Goal: Task Accomplishment & Management: Manage account settings

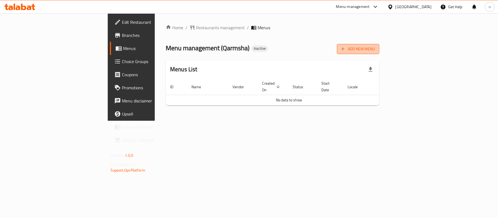
click at [379, 54] on button "Add New Menu" at bounding box center [358, 49] width 42 height 10
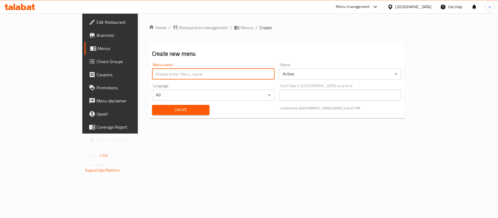
click at [152, 76] on input "text" at bounding box center [213, 74] width 122 height 11
type input "[DATE]"
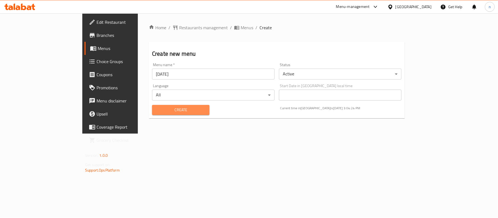
click at [156, 107] on span "Create" at bounding box center [180, 110] width 49 height 7
click at [241, 28] on span "Menus" at bounding box center [247, 27] width 13 height 7
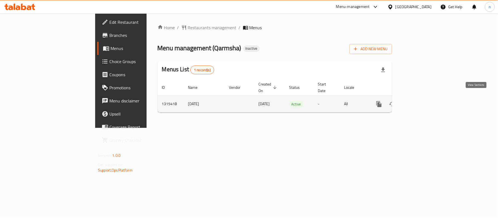
click at [425, 98] on link "enhanced table" at bounding box center [418, 104] width 13 height 13
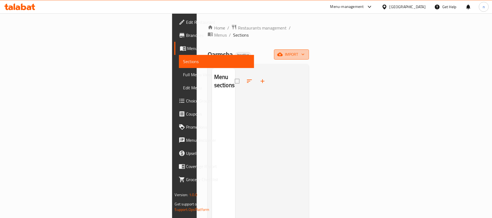
click at [305, 51] on span "import" at bounding box center [292, 54] width 26 height 7
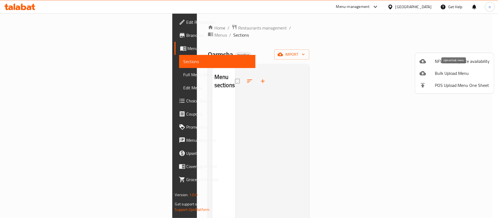
click at [449, 72] on span "Bulk Upload Menu" at bounding box center [462, 73] width 55 height 7
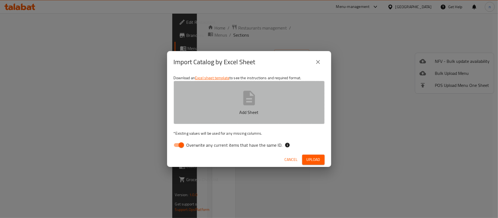
click at [277, 94] on button "Add Sheet" at bounding box center [249, 102] width 151 height 43
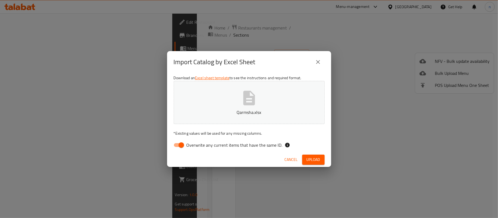
click at [181, 145] on input "Overwrite any current items that have the same ID." at bounding box center [181, 145] width 31 height 10
checkbox input "false"
click at [322, 160] on button "Upload" at bounding box center [313, 160] width 22 height 10
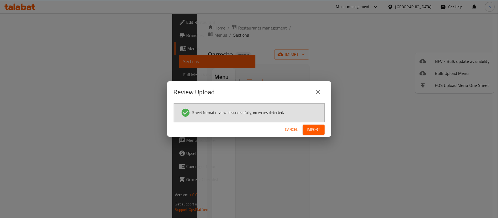
click at [323, 122] on div "Cancel Import" at bounding box center [249, 129] width 164 height 14
click at [320, 126] on span "Import" at bounding box center [313, 129] width 13 height 7
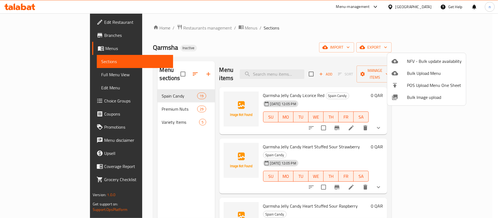
click at [142, 154] on div at bounding box center [249, 109] width 498 height 218
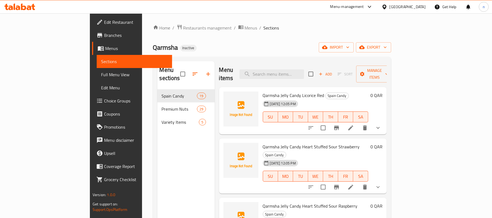
click at [261, 98] on div "01-10-2025 12:05 PM" at bounding box center [275, 103] width 28 height 11
click at [285, 91] on span "Qarmsha Jelly Candy Licorice Red" at bounding box center [294, 95] width 62 height 8
copy span "Licorice"
click at [263, 91] on span "Qarmsha Jelly Candy Licorice Red" at bounding box center [294, 95] width 62 height 8
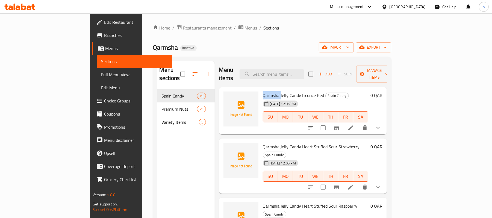
click at [263, 91] on span "Qarmsha Jelly Candy Licorice Red" at bounding box center [294, 95] width 62 height 8
drag, startPoint x: 262, startPoint y: 87, endPoint x: 267, endPoint y: 88, distance: 5.8
click at [267, 91] on span "Qarmsha Jelly Candy Licorice Red" at bounding box center [294, 95] width 62 height 8
copy span "Jelly Candy"
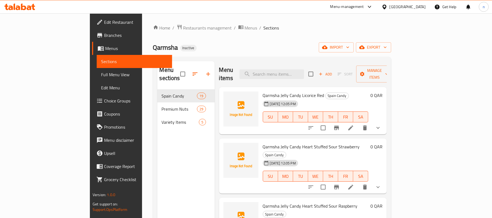
click at [295, 91] on span "Qarmsha Jelly Candy Licorice Red" at bounding box center [294, 95] width 62 height 8
copy h6 "Red"
click at [263, 143] on span "Qarmsha Jelly Candy Heart Stuffed Sour Strawberry" at bounding box center [311, 147] width 97 height 8
drag, startPoint x: 249, startPoint y: 139, endPoint x: 307, endPoint y: 142, distance: 57.2
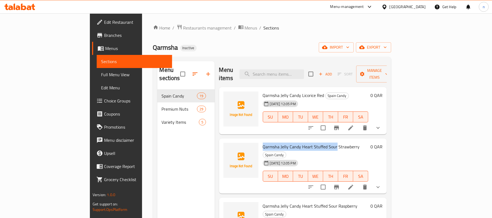
click at [307, 143] on span "Qarmsha Jelly Candy Heart Stuffed Sour Strawberry" at bounding box center [311, 147] width 97 height 8
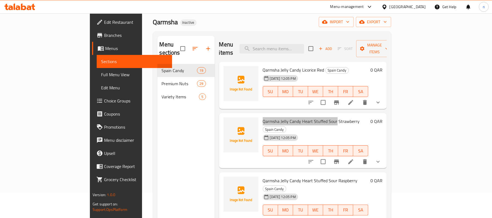
scroll to position [36, 0]
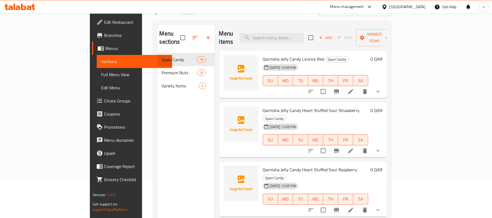
click at [157, 113] on div "Menu sections Spain Candy 19 Premium Nuts 29 Variety Items 5" at bounding box center [185, 134] width 57 height 218
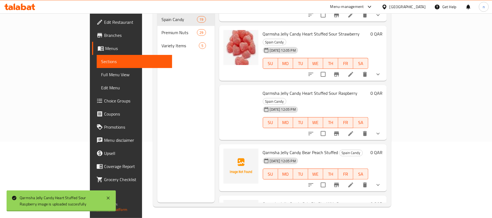
click at [286, 148] on span "Qarmsha Jelly Candy Bear Peach Stuffed" at bounding box center [300, 152] width 75 height 8
click at [284, 148] on span "Qarmsha Jelly Candy Bear Peach Stuffed" at bounding box center [300, 152] width 75 height 8
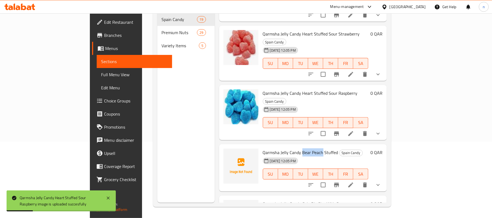
drag, startPoint x: 284, startPoint y: 128, endPoint x: 290, endPoint y: 130, distance: 6.8
click at [290, 148] on span "Qarmsha Jelly Candy Bear Peach Stuffed" at bounding box center [300, 152] width 75 height 8
copy span "Bear Peach"
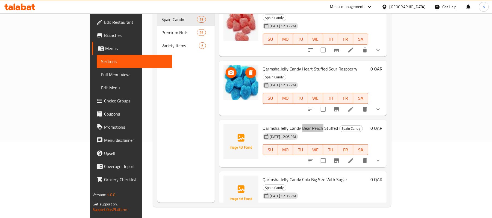
scroll to position [73, 0]
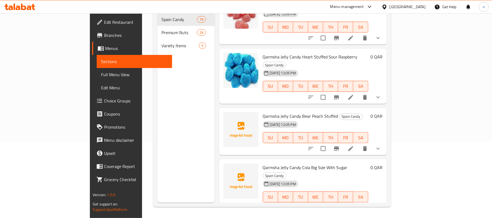
click at [172, 115] on div "Menu sections Spain Candy 19 Premium Nuts 29 Variety Items 5" at bounding box center [185, 94] width 57 height 218
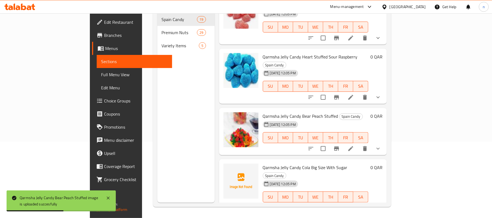
click at [285, 164] on span "Qarmsha Jelly Candy Cola Big Size With Sugar" at bounding box center [305, 168] width 85 height 8
click at [283, 164] on span "Qarmsha Jelly Candy Cola Big Size With Sugar" at bounding box center [305, 168] width 85 height 8
drag, startPoint x: 283, startPoint y: 144, endPoint x: 288, endPoint y: 146, distance: 6.0
click at [288, 164] on span "Qarmsha Jelly Candy Cola Big Size With Sugar" at bounding box center [305, 168] width 85 height 8
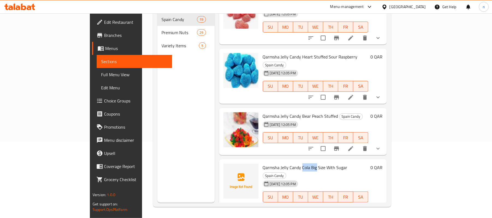
copy span "Cola Big"
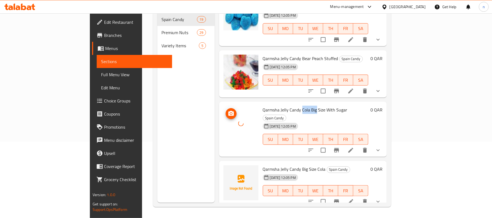
scroll to position [146, 0]
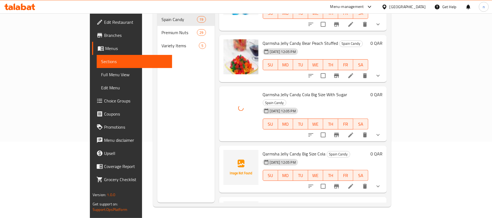
click at [171, 99] on div "Menu sections Spain Candy 19 Premium Nuts 29 Variety Items 5" at bounding box center [185, 94] width 57 height 218
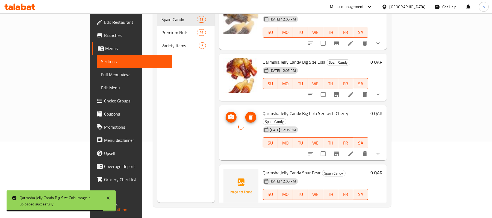
scroll to position [255, 0]
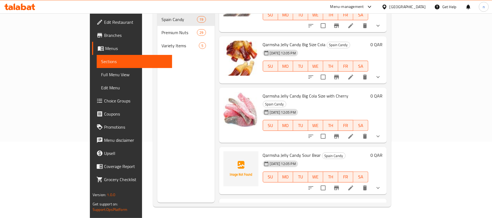
click at [291, 151] on span "Qarmsha Jelly Candy Sour Bear" at bounding box center [292, 155] width 58 height 8
click at [284, 151] on span "Qarmsha Jelly Candy Sour Bear" at bounding box center [292, 155] width 58 height 8
drag, startPoint x: 284, startPoint y: 116, endPoint x: 288, endPoint y: 117, distance: 4.5
click at [288, 151] on span "Qarmsha Jelly Candy Sour Bear" at bounding box center [292, 155] width 58 height 8
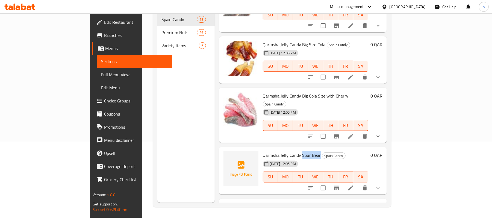
copy span "Sour Bear"
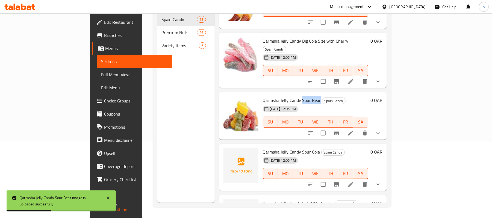
scroll to position [328, 0]
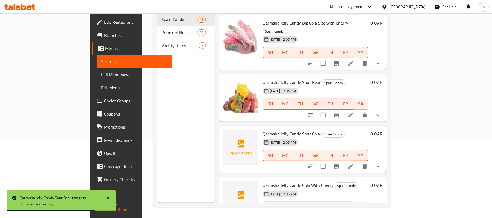
click at [300, 181] on span "Qarmsha Jelly Candy Cola With Cherry" at bounding box center [298, 185] width 71 height 8
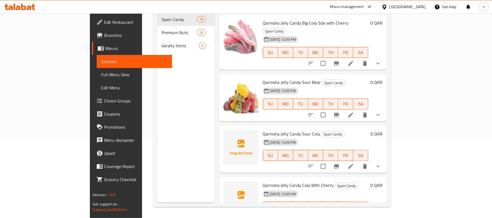
click at [281, 181] on span "Qarmsha Jelly Candy Cola With Cherry" at bounding box center [298, 185] width 71 height 8
drag, startPoint x: 281, startPoint y: 147, endPoint x: 302, endPoint y: 148, distance: 21.1
click at [302, 181] on span "Qarmsha Jelly Candy Cola With Cherry" at bounding box center [298, 185] width 71 height 8
copy span "Cola With Cherry"
click at [157, 145] on div "Menu sections Spain Candy 19 Premium Nuts 29 Variety Items 5" at bounding box center [185, 94] width 57 height 218
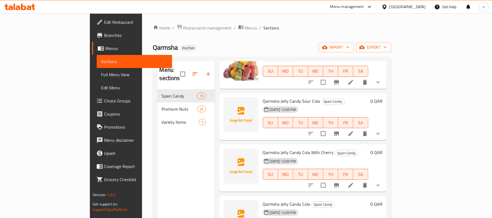
scroll to position [401, 0]
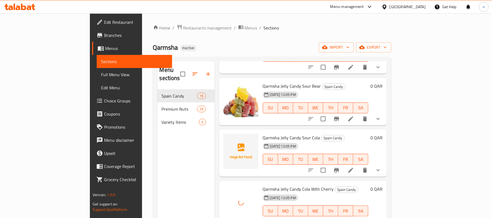
click at [284, 134] on span "Qarmsha Jelly Candy Sour Cola" at bounding box center [291, 138] width 57 height 8
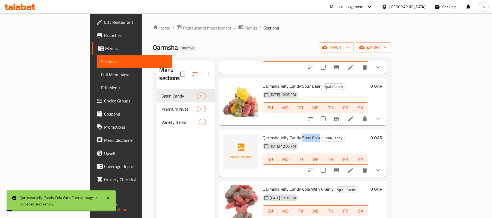
drag, startPoint x: 284, startPoint y: 99, endPoint x: 289, endPoint y: 100, distance: 4.7
click at [289, 134] on span "Qarmsha Jelly Candy Sour Cola" at bounding box center [291, 138] width 57 height 8
copy span "Sour Cola"
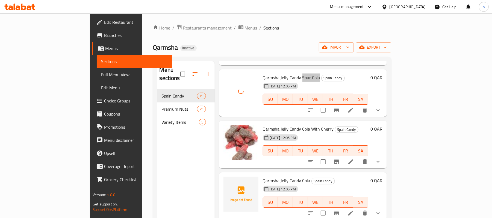
scroll to position [474, 0]
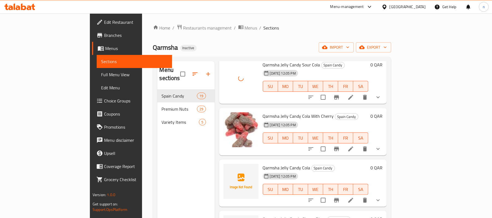
click at [272, 164] on span "Qarmsha Jelly Candy Cola" at bounding box center [287, 168] width 48 height 8
drag, startPoint x: 272, startPoint y: 130, endPoint x: 286, endPoint y: 129, distance: 14.3
click at [286, 164] on span "Qarmsha Jelly Candy Cola" at bounding box center [287, 168] width 48 height 8
copy h6 "Candy Cola"
click at [263, 164] on span "Qarmsha Jelly Candy Cola" at bounding box center [287, 168] width 48 height 8
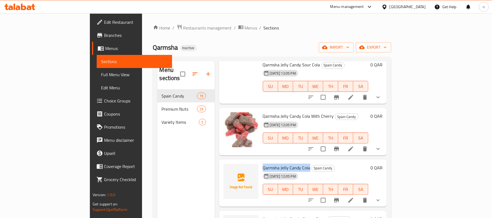
drag, startPoint x: 243, startPoint y: 130, endPoint x: 282, endPoint y: 129, distance: 38.8
click at [282, 164] on span "Qarmsha Jelly Candy Cola" at bounding box center [287, 168] width 48 height 8
copy span "Qarmsha Jelly Candy Cola"
click at [170, 156] on div "Menu sections Spain Candy 19 Premium Nuts 29 Variety Items 5" at bounding box center [185, 170] width 57 height 218
click at [263, 164] on span "Qarmsha Jelly Candy Cola" at bounding box center [287, 168] width 48 height 8
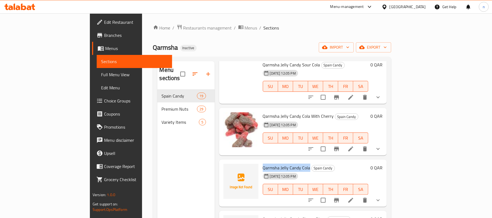
drag, startPoint x: 250, startPoint y: 132, endPoint x: 283, endPoint y: 128, distance: 33.5
click at [283, 164] on span "Qarmsha Jelly Candy Cola" at bounding box center [287, 168] width 48 height 8
click at [184, 134] on div "Menu sections Spain Candy 19 Premium Nuts 29 Variety Items 5" at bounding box center [185, 170] width 57 height 218
click at [263, 112] on span "Qarmsha Jelly Candy Cola With Cherry" at bounding box center [298, 116] width 71 height 8
drag, startPoint x: 261, startPoint y: 77, endPoint x: 302, endPoint y: 81, distance: 41.0
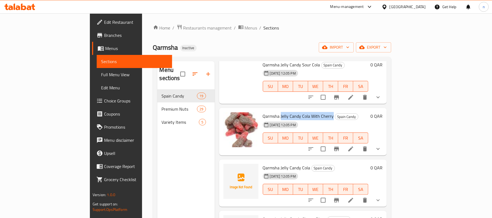
click at [302, 112] on span "Qarmsha Jelly Candy Cola With Cherry" at bounding box center [298, 116] width 71 height 8
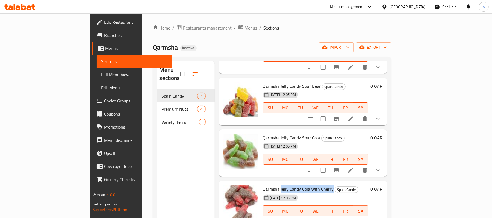
scroll to position [364, 0]
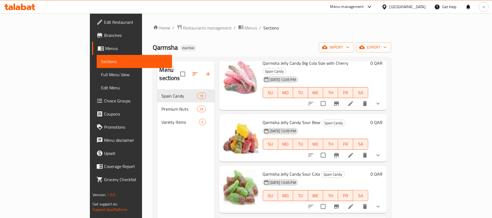
click at [275, 170] on span "Qarmsha Jelly Candy Sour Cola" at bounding box center [291, 174] width 57 height 8
click at [273, 170] on span "Qarmsha Jelly Candy Sour Cola" at bounding box center [291, 174] width 57 height 8
drag, startPoint x: 273, startPoint y: 133, endPoint x: 294, endPoint y: 139, distance: 21.8
click at [294, 170] on span "Qarmsha Jelly Candy Sour Cola" at bounding box center [291, 174] width 57 height 8
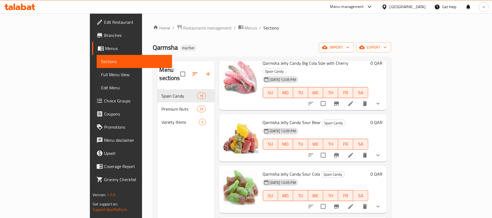
click at [263, 170] on span "Qarmsha Jelly Candy Sour Cola" at bounding box center [291, 174] width 57 height 8
drag, startPoint x: 262, startPoint y: 134, endPoint x: 289, endPoint y: 137, distance: 27.0
click at [289, 170] on span "Qarmsha Jelly Candy Sour Cola" at bounding box center [291, 174] width 57 height 8
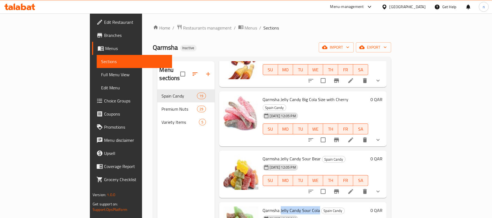
scroll to position [291, 0]
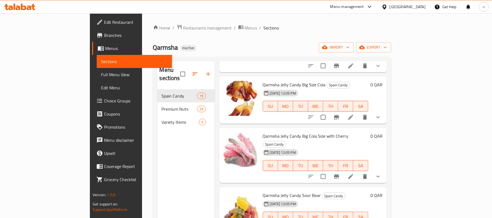
click at [275, 132] on span "Qarmsha Jelly Candy Big Cola Size with Cherry" at bounding box center [306, 136] width 86 height 8
drag, startPoint x: 275, startPoint y: 104, endPoint x: 314, endPoint y: 107, distance: 39.7
click at [314, 132] on span "Qarmsha Jelly Candy Big Cola Size with Cherry" at bounding box center [306, 136] width 86 height 8
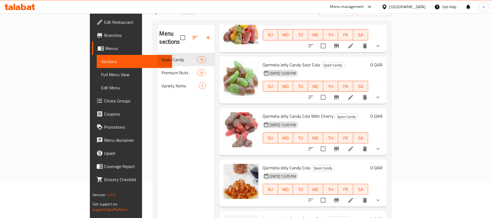
scroll to position [510, 0]
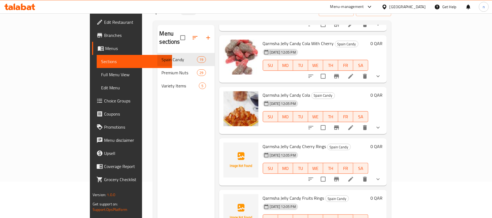
click at [267, 142] on span "Qarmsha Jelly Candy Cherry Rings" at bounding box center [294, 146] width 63 height 8
click at [272, 142] on span "Qarmsha Jelly Candy Cherry Rings" at bounding box center [294, 146] width 63 height 8
drag, startPoint x: 272, startPoint y: 107, endPoint x: 292, endPoint y: 109, distance: 19.7
click at [292, 142] on span "Qarmsha Jelly Candy Cherry Rings" at bounding box center [294, 146] width 63 height 8
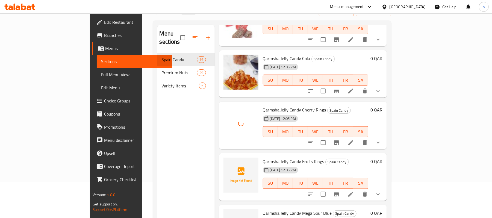
click at [268, 157] on span "Qarmsha Jelly Candy Fruits Rings" at bounding box center [294, 161] width 62 height 8
drag, startPoint x: 268, startPoint y: 124, endPoint x: 292, endPoint y: 120, distance: 24.3
click at [292, 157] on span "Qarmsha Jelly Candy Fruits Rings" at bounding box center [294, 161] width 62 height 8
click at [273, 157] on span "Qarmsha Jelly Candy Fruits Rings" at bounding box center [294, 161] width 62 height 8
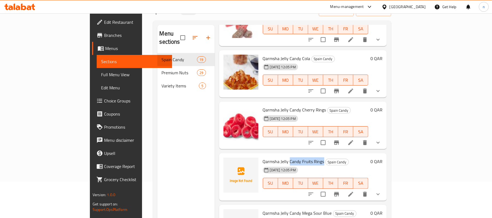
click at [272, 157] on span "Qarmsha Jelly Candy Fruits Rings" at bounding box center [294, 161] width 62 height 8
drag, startPoint x: 272, startPoint y: 122, endPoint x: 296, endPoint y: 120, distance: 24.7
click at [296, 157] on span "Qarmsha Jelly Candy Fruits Rings" at bounding box center [294, 161] width 62 height 8
click at [157, 107] on div "Menu sections Spain Candy 19 Premium Nuts 29 Variety Items 5" at bounding box center [185, 134] width 57 height 218
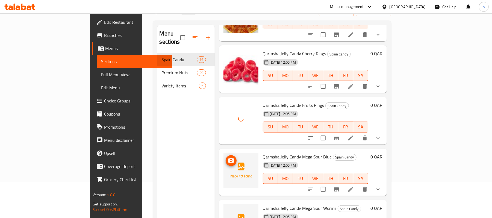
scroll to position [620, 0]
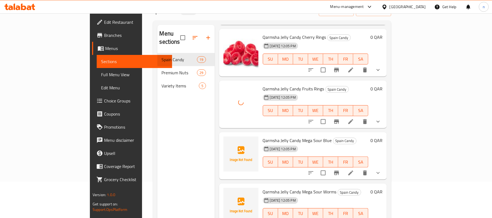
click at [285, 136] on span "Qarmsha Jelly Candy Mega Sour Blue" at bounding box center [297, 140] width 69 height 8
drag, startPoint x: 285, startPoint y: 102, endPoint x: 292, endPoint y: 102, distance: 7.1
click at [292, 136] on span "Qarmsha Jelly Candy Mega Sour Blue" at bounding box center [297, 140] width 69 height 8
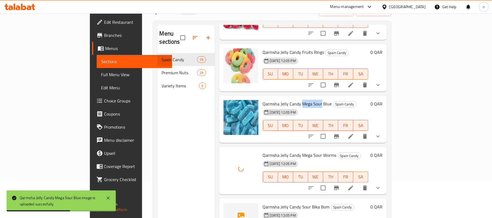
scroll to position [729, 0]
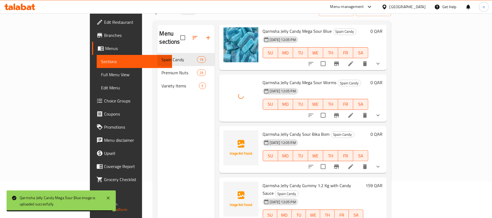
click at [291, 130] on span "Qarmsha Jelly Candy Sour Bika Bom" at bounding box center [296, 134] width 67 height 8
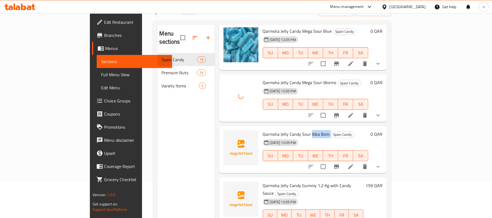
drag, startPoint x: 291, startPoint y: 94, endPoint x: 305, endPoint y: 97, distance: 13.9
click at [305, 130] on span "Qarmsha Jelly Candy Sour Bika Bom" at bounding box center [296, 134] width 67 height 8
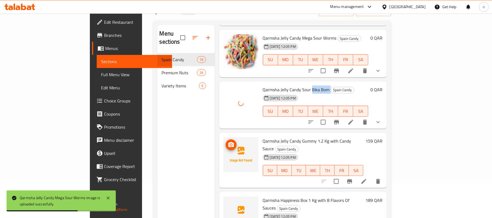
scroll to position [775, 0]
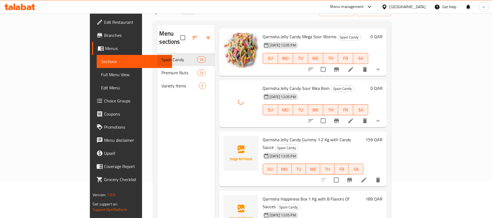
click at [297, 136] on span "Qarmsha Jelly Candy Gummy 1.2 Kg with Candy Sauce" at bounding box center [307, 144] width 89 height 16
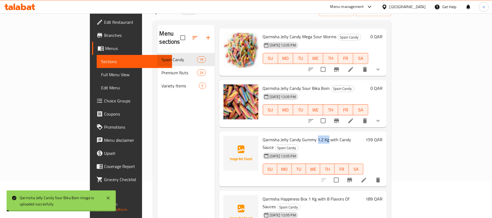
drag, startPoint x: 297, startPoint y: 100, endPoint x: 302, endPoint y: 103, distance: 5.9
click at [302, 136] on span "Qarmsha Jelly Candy Gummy 1.2 Kg with Candy Sauce" at bounding box center [307, 144] width 89 height 16
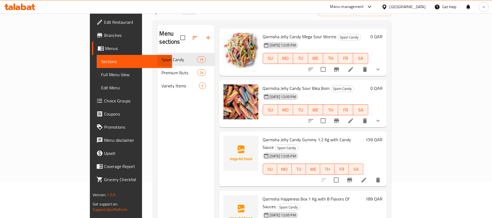
click at [319, 136] on span "Qarmsha Jelly Candy Gummy 1.2 Kg with Candy Sauce" at bounding box center [307, 144] width 89 height 16
drag, startPoint x: 319, startPoint y: 101, endPoint x: 332, endPoint y: 101, distance: 13.1
click at [332, 136] on span "Qarmsha Jelly Candy Gummy 1.2 Kg with Candy Sauce" at bounding box center [307, 144] width 89 height 16
click at [294, 136] on span "Qarmsha Jelly Candy Gummy 1.2 Kg with Candy Sauce" at bounding box center [307, 144] width 89 height 16
click at [297, 136] on span "Qarmsha Jelly Candy Gummy 1.2 Kg with Candy Sauce" at bounding box center [307, 144] width 89 height 16
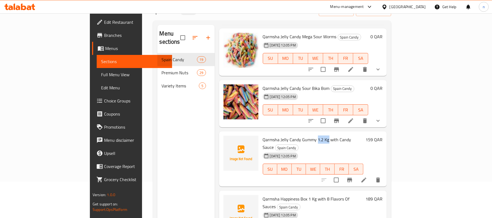
drag, startPoint x: 297, startPoint y: 101, endPoint x: 304, endPoint y: 104, distance: 7.5
click at [304, 136] on span "Qarmsha Jelly Candy Gummy 1.2 Kg with Candy Sauce" at bounding box center [307, 144] width 89 height 16
click at [157, 114] on div "Menu sections Spain Candy 19 Premium Nuts 29 Variety Items 5" at bounding box center [185, 134] width 57 height 218
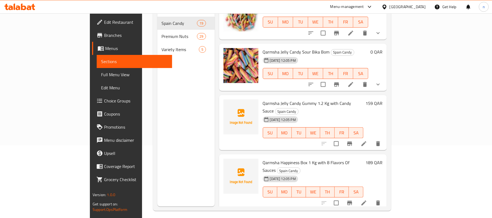
click at [297, 99] on span "Qarmsha Jelly Candy Gummy 1.2 Kg with Candy Sauce" at bounding box center [307, 107] width 89 height 16
drag, startPoint x: 297, startPoint y: 67, endPoint x: 302, endPoint y: 67, distance: 4.9
click at [302, 99] on span "Qarmsha Jelly Candy Gummy 1.2 Kg with Candy Sauce" at bounding box center [307, 107] width 89 height 16
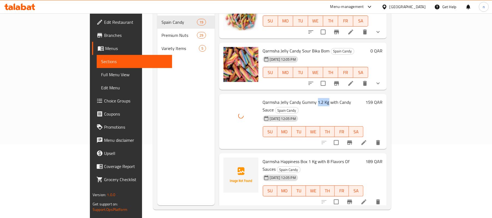
scroll to position [77, 0]
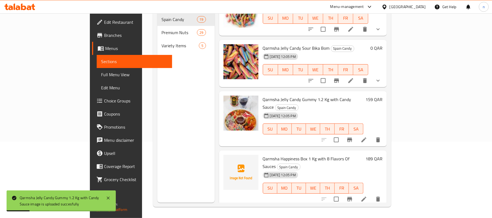
click at [157, 95] on div "Menu sections Spain Candy 19 Premium Nuts 29 Variety Items 5" at bounding box center [185, 94] width 57 height 218
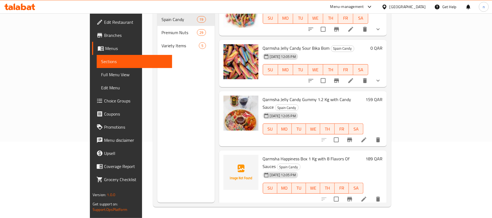
click at [306, 155] on span "Qarmsha Happiness Box 1 Kg with 8 Flavors Of Sauces" at bounding box center [306, 163] width 87 height 16
click at [308, 155] on span "Qarmsha Happiness Box 1 Kg with 8 Flavors Of Sauces" at bounding box center [306, 163] width 87 height 16
click at [306, 155] on span "Qarmsha Happiness Box 1 Kg with 8 Flavors Of Sauces" at bounding box center [306, 163] width 87 height 16
click at [308, 155] on span "Qarmsha Happiness Box 1 Kg with 8 Flavors Of Sauces" at bounding box center [306, 163] width 87 height 16
click at [304, 155] on span "Qarmsha Happiness Box 1 Kg with 8 Flavors Of Sauces" at bounding box center [306, 163] width 87 height 16
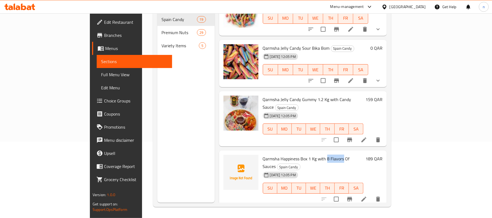
drag, startPoint x: 304, startPoint y: 113, endPoint x: 311, endPoint y: 113, distance: 6.3
click at [311, 155] on span "Qarmsha Happiness Box 1 Kg with 8 Flavors Of Sauces" at bounding box center [306, 163] width 87 height 16
click at [263, 155] on span "Qarmsha Happiness Box 1 Kg with 8 Flavors Of Sauces" at bounding box center [306, 163] width 87 height 16
drag, startPoint x: 248, startPoint y: 112, endPoint x: 334, endPoint y: 110, distance: 85.6
click at [334, 155] on span "Qarmsha Happiness Box 1 Kg with 8 Flavors Of Sauces" at bounding box center [306, 163] width 87 height 16
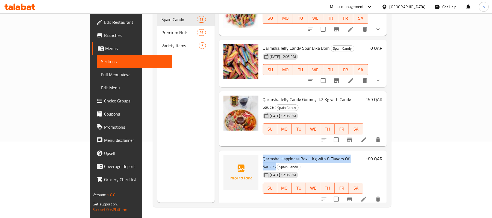
click at [273, 155] on span "Qarmsha Happiness Box 1 Kg with 8 Flavors Of Sauces" at bounding box center [306, 163] width 87 height 16
click at [269, 155] on span "Qarmsha Happiness Box 1 Kg with 8 Flavors Of Sauces" at bounding box center [306, 163] width 87 height 16
drag, startPoint x: 269, startPoint y: 111, endPoint x: 335, endPoint y: 114, distance: 66.8
click at [335, 155] on span "Qarmsha Happiness Box 1 Kg with 8 Flavors Of Sauces" at bounding box center [306, 163] width 87 height 16
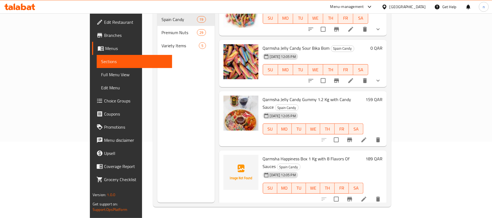
click at [173, 84] on div "Menu sections Spain Candy 19 Premium Nuts 29 Variety Items 5" at bounding box center [185, 94] width 57 height 218
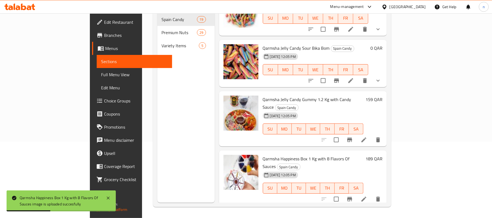
click at [293, 214] on span "Qarmsha Mixed Candy Box 4 Flavors With Sauces" at bounding box center [308, 218] width 91 height 8
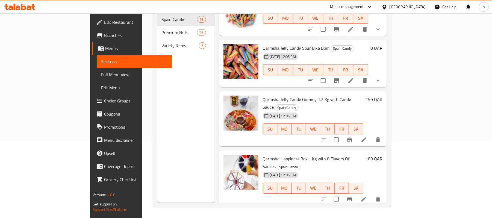
click at [157, 107] on div "Menu sections Spain Candy 19 Premium Nuts 29 Variety Items 5" at bounding box center [185, 94] width 57 height 218
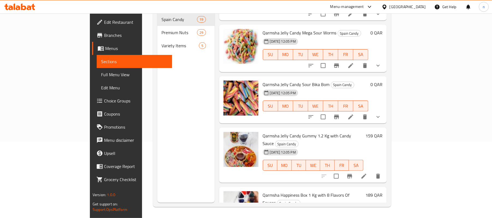
scroll to position [775, 0]
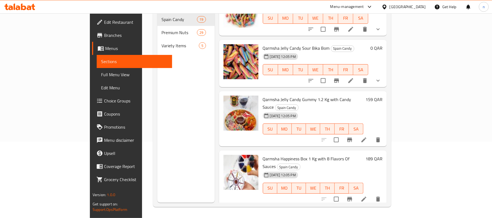
click at [263, 155] on span "Qarmsha Happiness Box 1 Kg with 8 Flavors Of Sauces" at bounding box center [306, 163] width 87 height 16
drag, startPoint x: 245, startPoint y: 113, endPoint x: 278, endPoint y: 113, distance: 33.1
click at [278, 155] on span "Qarmsha Happiness Box 1 Kg with 8 Flavors Of Sauces" at bounding box center [306, 163] width 87 height 16
click at [224, 155] on img at bounding box center [241, 172] width 35 height 35
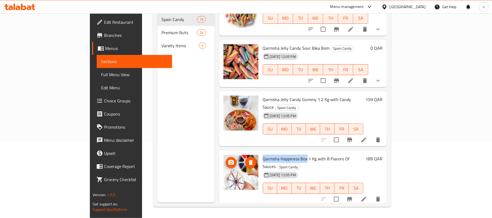
click at [229, 160] on icon "upload picture" at bounding box center [231, 162] width 5 height 5
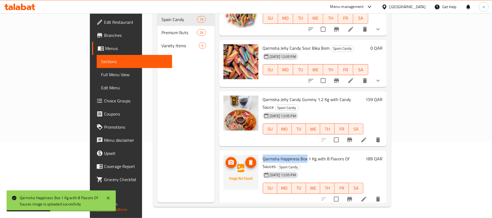
click at [224, 155] on img at bounding box center [241, 172] width 35 height 35
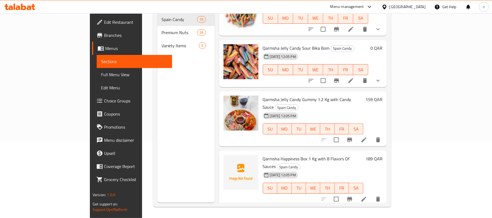
click at [173, 86] on div "Menu sections Spain Candy 19 Premium Nuts 29 Variety Items 5" at bounding box center [185, 94] width 57 height 218
click at [263, 214] on span "Qarmsha Mixed Candy Box 4 Flavors With Sauces" at bounding box center [308, 218] width 91 height 8
drag, startPoint x: 246, startPoint y: 162, endPoint x: 293, endPoint y: 164, distance: 46.8
click at [293, 214] on span "Qarmsha Mixed Candy Box 4 Flavors With Sauces" at bounding box center [308, 218] width 91 height 8
click at [288, 214] on span "Qarmsha Mixed Candy Box 4 Flavors With Sauces" at bounding box center [308, 218] width 91 height 8
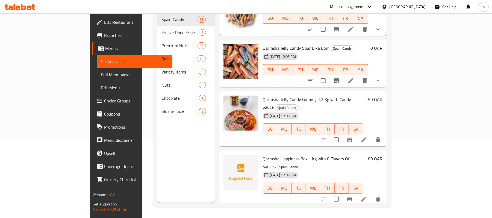
click at [288, 214] on span "Qarmsha Mixed Candy Box 4 Flavors With Sauces" at bounding box center [308, 218] width 91 height 8
click at [164, 122] on div "Menu sections Spain Candy 19 Freeze Dried Fruits 9 Premium Nuts 29 Snack 13 Var…" at bounding box center [185, 94] width 57 height 218
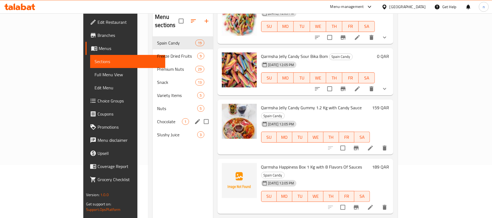
scroll to position [40, 0]
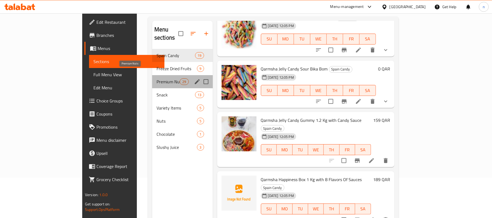
click at [157, 78] on span "Premium Nuts" at bounding box center [168, 81] width 23 height 7
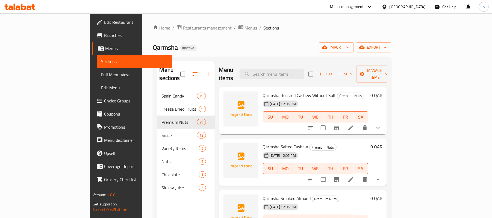
click at [352, 143] on h6 "Qarmsha Salted Cashew Premium Nuts" at bounding box center [316, 147] width 106 height 8
click at [263, 143] on span "Qarmsha Salted Cashew" at bounding box center [285, 147] width 45 height 8
drag, startPoint x: 262, startPoint y: 139, endPoint x: 276, endPoint y: 139, distance: 13.7
click at [276, 143] on span "Qarmsha Salted Cashew" at bounding box center [285, 147] width 45 height 8
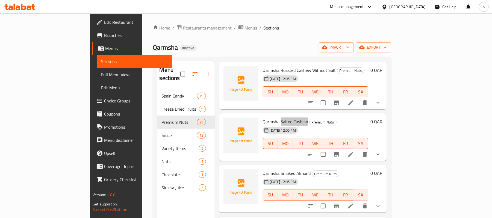
scroll to position [36, 0]
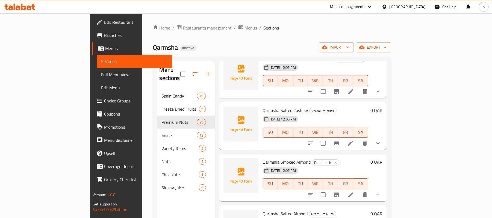
click at [263, 158] on span "Qarmsha Smoked Almond" at bounding box center [287, 162] width 48 height 8
drag, startPoint x: 262, startPoint y: 156, endPoint x: 278, endPoint y: 155, distance: 15.9
click at [278, 158] on span "Qarmsha Smoked Almond" at bounding box center [287, 162] width 48 height 8
click at [288, 39] on div "Home / Restaurants management / Menus / Sections Qarmsha Inactive import export…" at bounding box center [272, 153] width 238 height 259
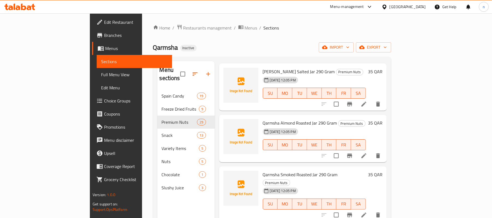
scroll to position [830, 0]
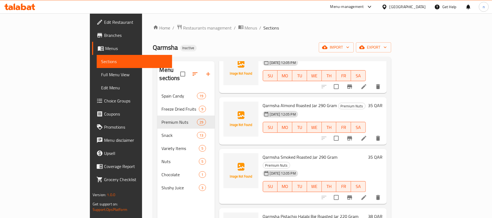
click at [263, 153] on span "Qarmsha Smoked Roasted Jar 290 Gram" at bounding box center [300, 157] width 75 height 8
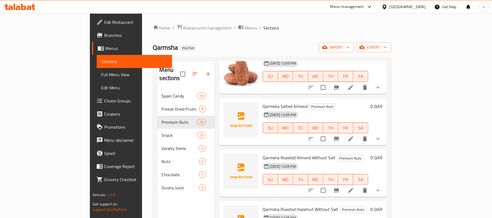
scroll to position [146, 0]
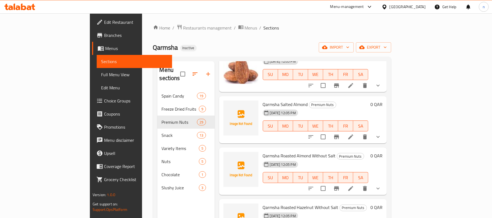
click at [263, 100] on span "Qarmsha Salted Almond" at bounding box center [285, 104] width 45 height 8
click at [296, 152] on span "Qarmsha Roasted Almond Without Salt" at bounding box center [299, 156] width 73 height 8
drag, startPoint x: 296, startPoint y: 148, endPoint x: 306, endPoint y: 148, distance: 9.3
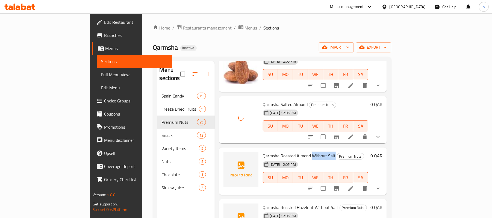
click at [306, 152] on span "Qarmsha Roasted Almond Without Salt" at bounding box center [299, 156] width 73 height 8
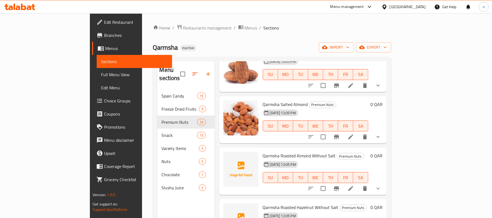
click at [263, 152] on span "Qarmsha Roasted Almond Without Salt" at bounding box center [299, 156] width 73 height 8
drag, startPoint x: 249, startPoint y: 146, endPoint x: 262, endPoint y: 146, distance: 13.1
click at [263, 152] on span "Qarmsha Roasted Almond Without Salt" at bounding box center [299, 156] width 73 height 8
drag, startPoint x: 247, startPoint y: 149, endPoint x: 308, endPoint y: 147, distance: 61.0
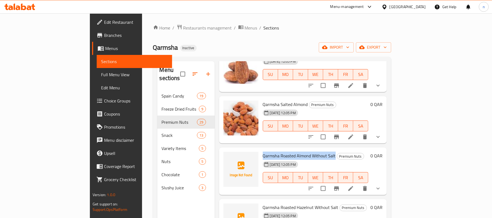
click at [308, 152] on span "Qarmsha Roasted Almond Without Salt" at bounding box center [299, 156] width 73 height 8
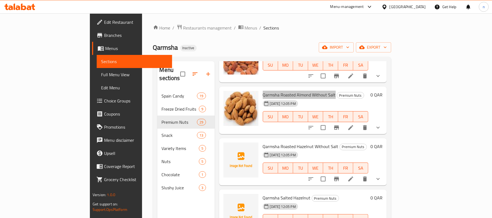
scroll to position [219, 0]
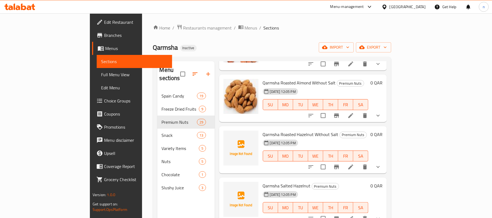
click at [280, 130] on span "Qarmsha Roasted Hazelnut Without Salt" at bounding box center [301, 134] width 76 height 8
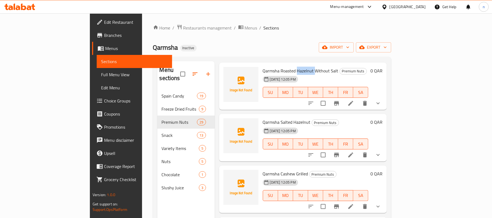
scroll to position [291, 0]
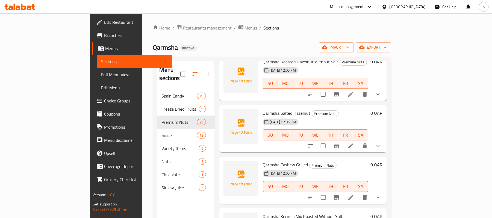
click at [263, 109] on span "Qarmsha Salted Hazelnut" at bounding box center [287, 113] width 48 height 8
drag, startPoint x: 248, startPoint y: 105, endPoint x: 277, endPoint y: 106, distance: 29.3
click at [277, 109] on span "Qarmsha Salted Hazelnut" at bounding box center [287, 113] width 48 height 8
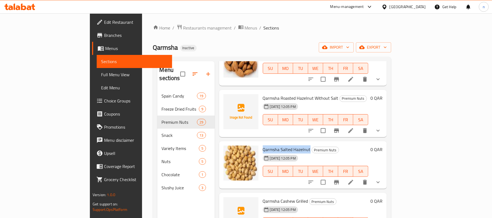
click at [263, 145] on span "Qarmsha Salted Hazelnut" at bounding box center [287, 149] width 48 height 8
drag, startPoint x: 250, startPoint y: 142, endPoint x: 276, endPoint y: 144, distance: 26.3
click at [276, 145] on span "Qarmsha Salted Hazelnut" at bounding box center [287, 149] width 48 height 8
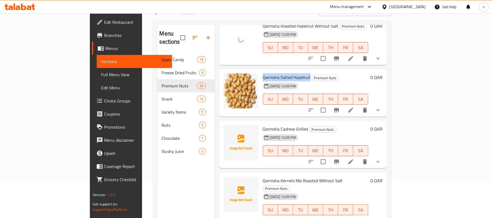
scroll to position [291, 0]
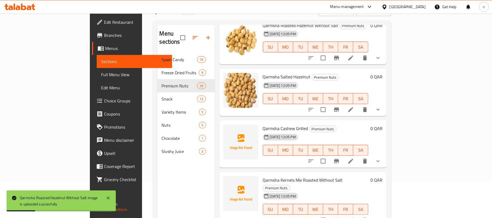
click at [263, 124] on span "Qarmsha Cashew Grilled" at bounding box center [285, 128] width 45 height 8
drag, startPoint x: 250, startPoint y: 120, endPoint x: 267, endPoint y: 121, distance: 17.5
click at [263, 124] on span "Qarmsha Cashew Grilled" at bounding box center [285, 128] width 45 height 8
click at [267, 124] on span "Qarmsha Cashew Grilled" at bounding box center [285, 128] width 45 height 8
drag, startPoint x: 267, startPoint y: 119, endPoint x: 274, endPoint y: 120, distance: 6.6
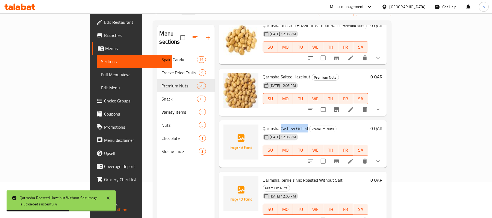
click at [274, 124] on span "Qarmsha Cashew Grilled" at bounding box center [285, 128] width 45 height 8
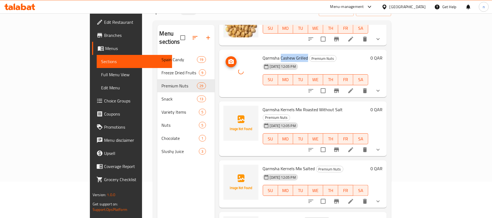
scroll to position [364, 0]
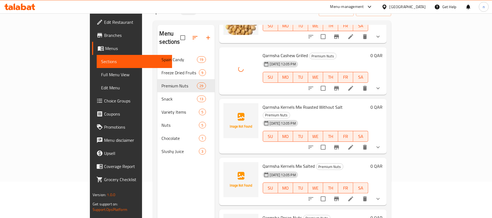
click at [266, 103] on span "Qarmsha Kernels Mix Roasted Without Salt" at bounding box center [303, 107] width 80 height 8
click at [263, 103] on span "Qarmsha Kernels Mix Roasted Without Salt" at bounding box center [303, 107] width 80 height 8
click at [266, 103] on span "Qarmsha Kernels Mix Roasted Without Salt" at bounding box center [303, 107] width 80 height 8
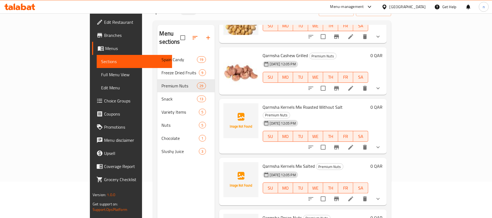
click at [276, 103] on span "Qarmsha Kernels Mix Roasted Without Salt" at bounding box center [303, 107] width 80 height 8
click at [263, 103] on span "Qarmsha Kernels Mix Roasted Without Salt" at bounding box center [303, 107] width 80 height 8
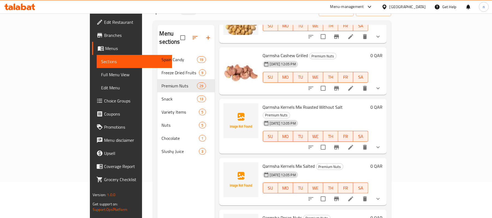
click at [263, 162] on span "Qarmsha Kernels Mix Salted" at bounding box center [289, 166] width 52 height 8
drag, startPoint x: 244, startPoint y: 151, endPoint x: 281, endPoint y: 152, distance: 37.2
click at [281, 162] on span "Qarmsha Kernels Mix Salted" at bounding box center [289, 166] width 52 height 8
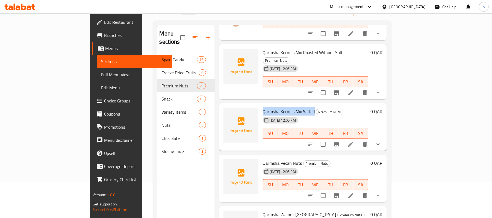
scroll to position [437, 0]
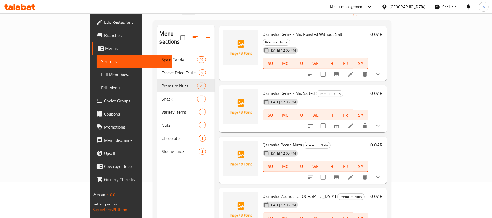
click at [265, 141] on span "Qarmsha Pecan Nuts" at bounding box center [282, 145] width 39 height 8
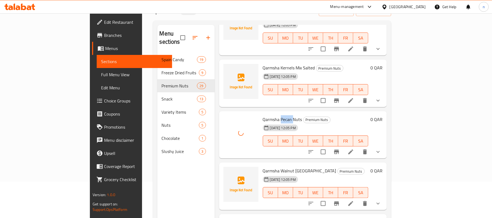
scroll to position [474, 0]
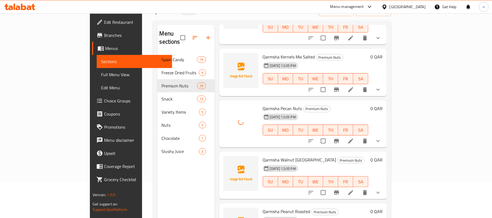
click at [266, 156] on span "Qarmsha Walnut Chile" at bounding box center [300, 160] width 74 height 8
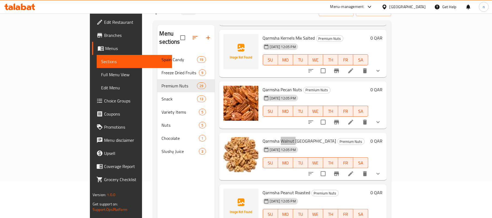
scroll to position [510, 0]
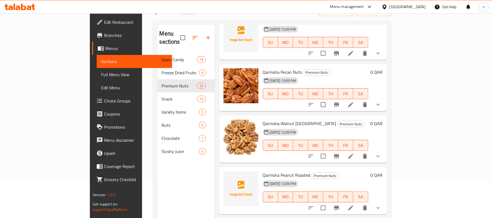
click at [263, 171] on span "Qarmsha Peanut Roasted" at bounding box center [287, 175] width 48 height 8
drag, startPoint x: 247, startPoint y: 157, endPoint x: 235, endPoint y: 170, distance: 18.0
click at [276, 171] on span "Qarmsha Peanut Roasted" at bounding box center [287, 175] width 48 height 8
click at [266, 171] on span "Qarmsha Peanut Roasted" at bounding box center [287, 175] width 48 height 8
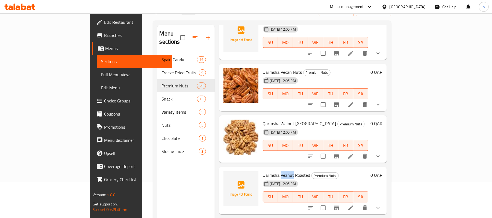
click at [266, 171] on span "Qarmsha Peanut Roasted" at bounding box center [287, 175] width 48 height 8
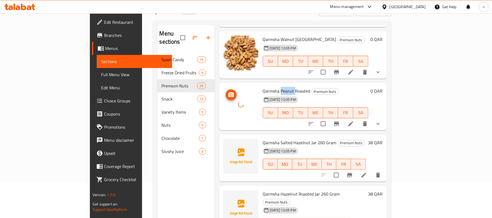
scroll to position [620, 0]
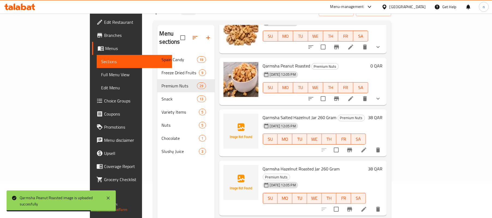
click at [263, 113] on span "Qarmsha Salted Hazelnut Jar 260 Gram" at bounding box center [300, 117] width 74 height 8
drag, startPoint x: 250, startPoint y: 101, endPoint x: 257, endPoint y: 101, distance: 7.7
click at [263, 113] on span "Qarmsha Salted Hazelnut Jar 260 Gram" at bounding box center [300, 117] width 74 height 8
click at [274, 113] on span "Qarmsha Salted Hazelnut Jar 260 Gram" at bounding box center [300, 117] width 74 height 8
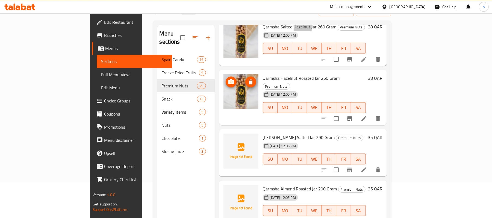
scroll to position [729, 0]
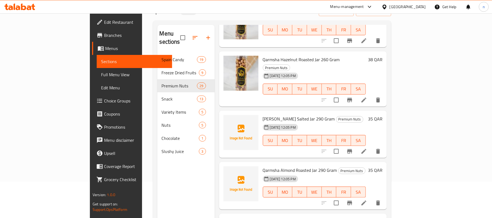
click at [265, 115] on span "Qarmsha Almond Salted Jar 290 Gram" at bounding box center [299, 119] width 72 height 8
drag, startPoint x: 265, startPoint y: 94, endPoint x: 289, endPoint y: 95, distance: 24.1
click at [289, 115] on span "Qarmsha Almond Salted Jar 290 Gram" at bounding box center [299, 119] width 72 height 8
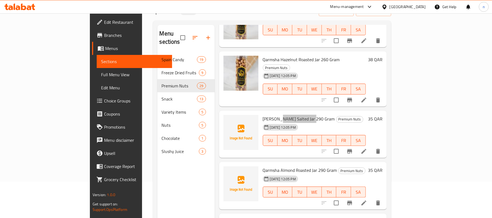
scroll to position [693, 0]
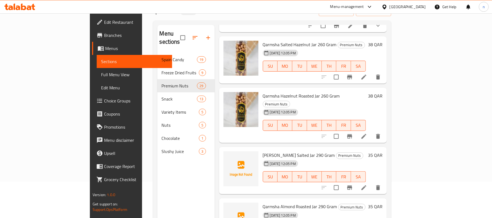
click at [294, 92] on span "Qarmsha Hazelnut Roasted Jar 260 Gram" at bounding box center [301, 96] width 77 height 8
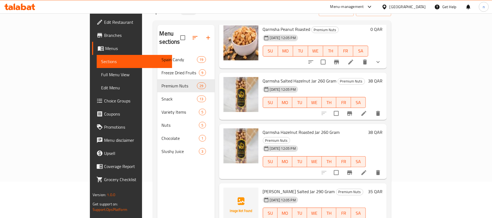
click at [265, 128] on span "Qarmsha Hazelnut Roasted Jar 260 Gram" at bounding box center [301, 132] width 77 height 8
click at [264, 188] on span "Qarmsha Almond Salted Jar 290 Gram" at bounding box center [299, 192] width 72 height 8
drag, startPoint x: 264, startPoint y: 167, endPoint x: 275, endPoint y: 168, distance: 10.8
click at [275, 188] on span "Qarmsha Almond Salted Jar 290 Gram" at bounding box center [299, 192] width 72 height 8
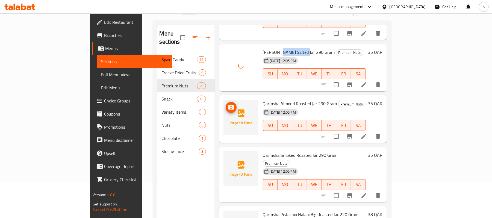
scroll to position [802, 0]
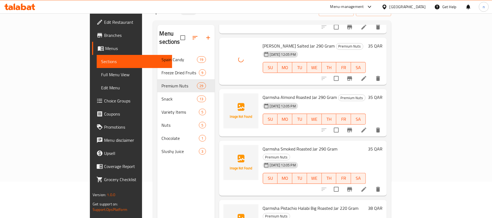
click at [266, 93] on span "Qarmsha Almond Roasted Jar 290 Gram" at bounding box center [300, 97] width 74 height 8
drag, startPoint x: 266, startPoint y: 73, endPoint x: 276, endPoint y: 75, distance: 10.0
click at [276, 93] on span "Qarmsha Almond Roasted Jar 290 Gram" at bounding box center [300, 97] width 74 height 8
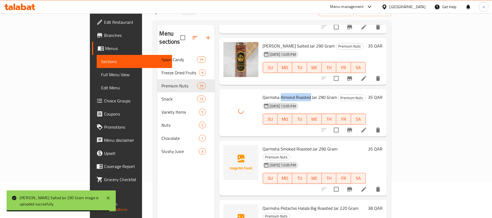
scroll to position [838, 0]
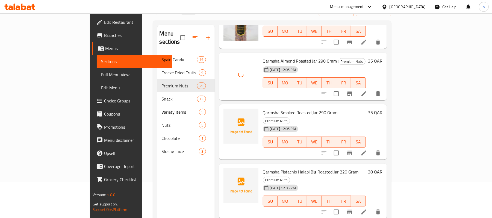
click at [266, 109] on span "Qarmsha Smoked Roasted Jar 290 Gram" at bounding box center [300, 113] width 75 height 8
drag, startPoint x: 266, startPoint y: 88, endPoint x: 274, endPoint y: 90, distance: 7.6
click at [276, 109] on span "Qarmsha Smoked Roasted Jar 290 Gram" at bounding box center [300, 113] width 75 height 8
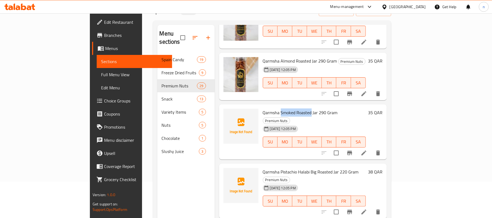
click at [265, 109] on span "Qarmsha Smoked Roasted Jar 290 Gram" at bounding box center [300, 113] width 75 height 8
drag, startPoint x: 265, startPoint y: 89, endPoint x: 279, endPoint y: 89, distance: 14.2
click at [279, 109] on span "Qarmsha Smoked Roasted Jar 290 Gram" at bounding box center [300, 113] width 75 height 8
click at [270, 109] on span "Qarmsha Smoked Roasted Jar 290 Gram" at bounding box center [300, 113] width 75 height 8
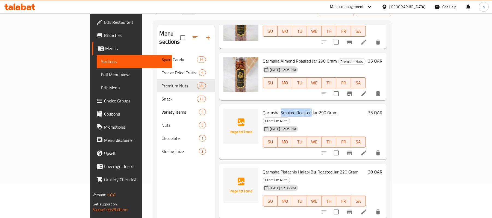
drag, startPoint x: 270, startPoint y: 88, endPoint x: 282, endPoint y: 89, distance: 12.4
click at [282, 109] on span "Qarmsha Smoked Roasted Jar 290 Gram" at bounding box center [300, 113] width 75 height 8
click at [264, 109] on span "Qarmsha Smoked Roasted Jar 290 Gram" at bounding box center [300, 113] width 75 height 8
drag, startPoint x: 264, startPoint y: 90, endPoint x: 298, endPoint y: 91, distance: 33.9
click at [298, 109] on span "Qarmsha Smoked Roasted Jar 290 Gram" at bounding box center [300, 113] width 75 height 8
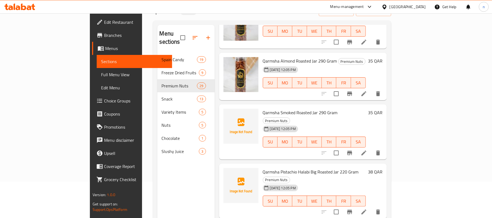
click at [264, 57] on span "Qarmsha Almond Roasted Jar 290 Gram" at bounding box center [300, 61] width 74 height 8
click at [367, 91] on icon at bounding box center [364, 94] width 7 height 7
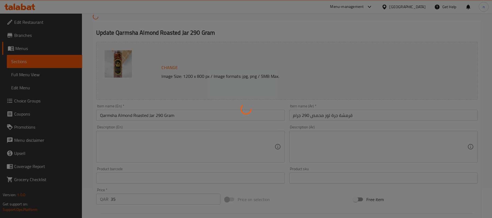
scroll to position [36, 0]
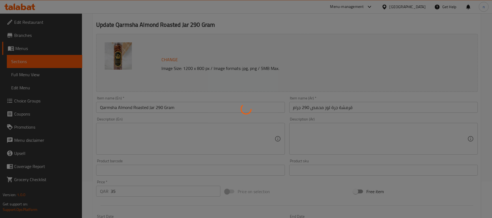
click at [133, 107] on div at bounding box center [246, 109] width 492 height 218
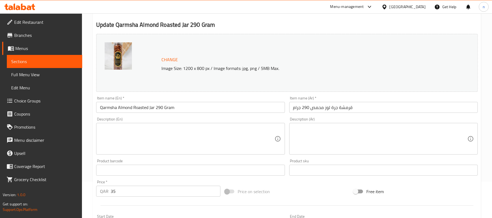
click at [135, 109] on input "Qarmsha Almond Roasted Jar 290 Gram" at bounding box center [190, 107] width 189 height 11
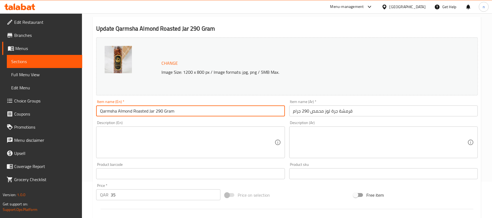
click at [150, 112] on input "Qarmsha Almond Roasted Jar 290 Gram" at bounding box center [190, 111] width 189 height 11
paste input "Almond"
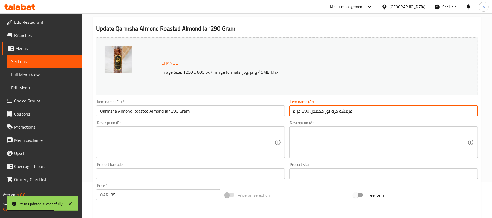
click at [336, 112] on input "قرمشة جرة لوز محمص 290 جرام" at bounding box center [384, 111] width 189 height 11
drag, startPoint x: 336, startPoint y: 112, endPoint x: 322, endPoint y: 112, distance: 13.9
click at [322, 112] on input "قرمشة جرة لوز محمص 290 جرام" at bounding box center [384, 111] width 189 height 11
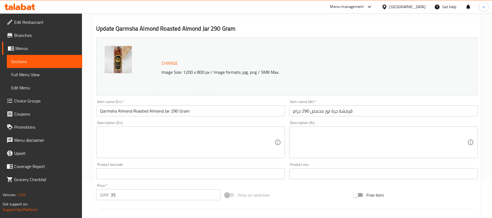
click at [153, 112] on input "Qarmsha Almond Roasted Almond Jar 290 Gram" at bounding box center [190, 111] width 189 height 11
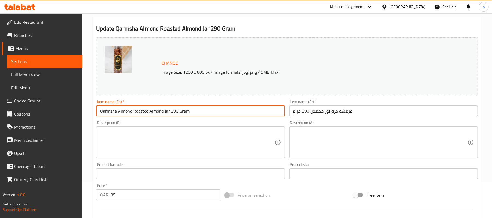
click at [153, 112] on input "Qarmsha Almond Roasted Almond Jar 290 Gram" at bounding box center [190, 111] width 189 height 11
type input "Qarmsha Almond Roasted Jar 290 Gram"
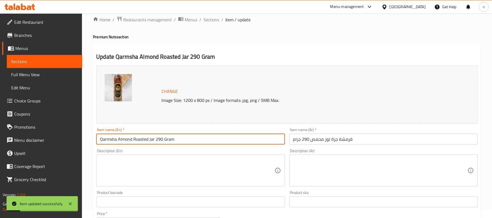
scroll to position [0, 0]
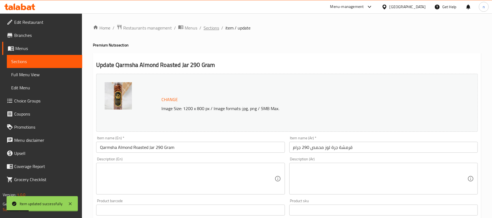
click at [211, 27] on span "Sections" at bounding box center [212, 28] width 16 height 7
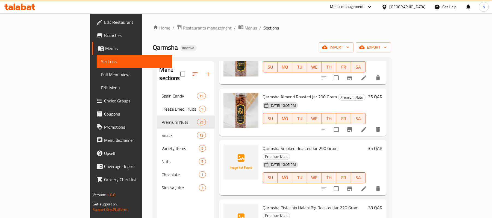
scroll to position [838, 0]
click at [266, 145] on span "Qarmsha Smoked Roasted Jar 290 Gram" at bounding box center [300, 149] width 75 height 8
click at [367, 186] on icon at bounding box center [364, 189] width 7 height 7
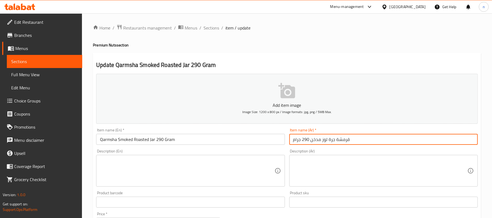
click at [332, 141] on input "قرمشة جرة لوز مدخن 290 جرام" at bounding box center [384, 139] width 189 height 11
drag, startPoint x: 332, startPoint y: 141, endPoint x: 317, endPoint y: 141, distance: 15.3
click at [317, 141] on input "قرمشة جرة لوز مدخن 290 جرام" at bounding box center [384, 139] width 189 height 11
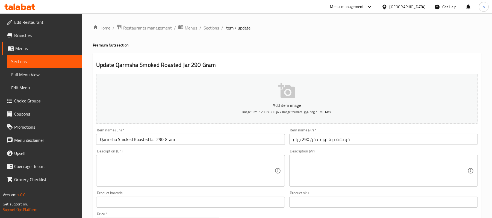
click at [148, 140] on input "Qarmsha Smoked Roasted Jar 290 Gram" at bounding box center [190, 139] width 189 height 11
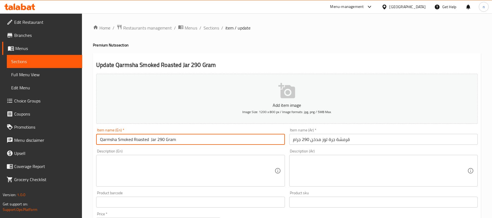
paste input "Almond"
type input "Qarmsha Smoked Roasted Almond Jar 290 Gram"
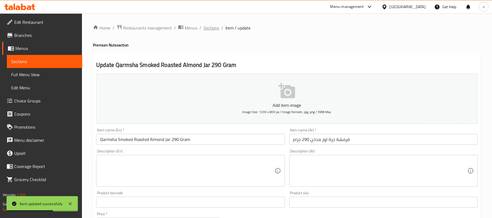
click at [214, 30] on span "Sections" at bounding box center [212, 28] width 16 height 7
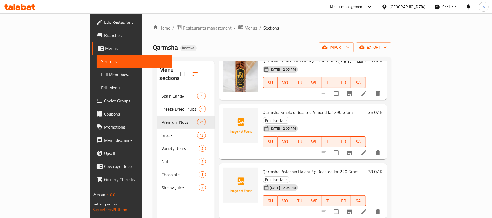
scroll to position [838, 0]
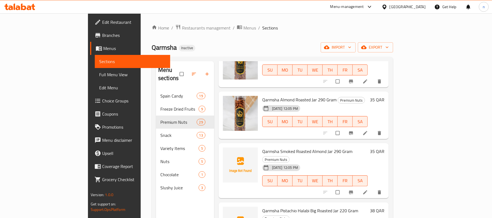
scroll to position [838, 0]
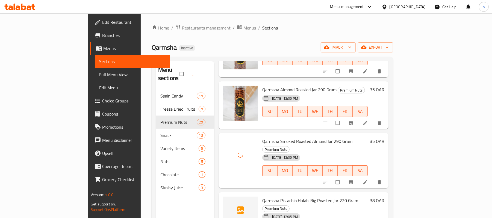
click at [262, 137] on span "Qarmsha Smoked Roasted Almond Jar 290 Gram" at bounding box center [307, 141] width 90 height 8
drag, startPoint x: 249, startPoint y: 127, endPoint x: 281, endPoint y: 125, distance: 31.8
click at [281, 137] on span "Qarmsha Smoked Roasted Almond Jar 290 Gram" at bounding box center [307, 141] width 90 height 8
copy span "Qarmsha Smoked Roasted"
click at [267, 197] on span "Qarmsha Pistachio Halabi Big Roasted Jar 220 Gram" at bounding box center [310, 201] width 96 height 8
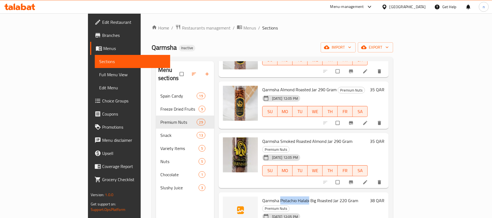
drag, startPoint x: 267, startPoint y: 177, endPoint x: 278, endPoint y: 177, distance: 11.5
click at [278, 197] on span "Qarmsha Pistachio Halabi Big Roasted Jar 220 Gram" at bounding box center [310, 201] width 96 height 8
copy span "Pistachio Halabi"
click at [278, 197] on span "Qarmsha Pistachio Halabi Big Roasted Jar 220 Gram" at bounding box center [310, 201] width 96 height 8
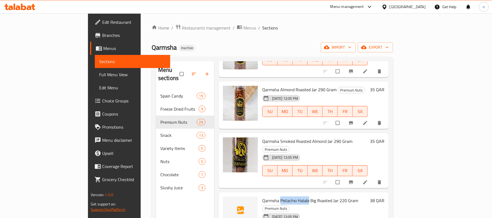
copy span "Pistachio Halabi"
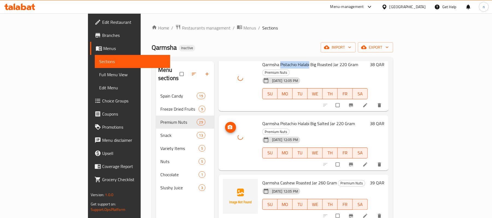
scroll to position [984, 0]
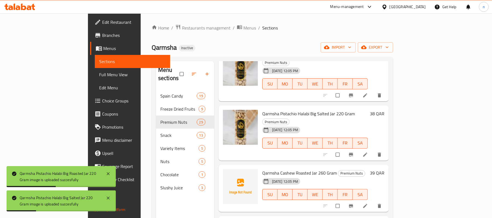
click at [266, 169] on span "Qarmsha Cashew Roasted Jar 260 Gram" at bounding box center [299, 173] width 75 height 8
drag, startPoint x: 266, startPoint y: 131, endPoint x: 275, endPoint y: 131, distance: 8.8
click at [275, 169] on span "Qarmsha Cashew Roasted Jar 260 Gram" at bounding box center [299, 173] width 75 height 8
copy span "Cashew Roasted"
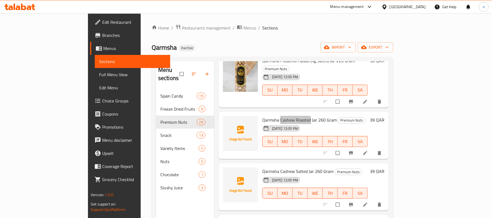
scroll to position [1021, 0]
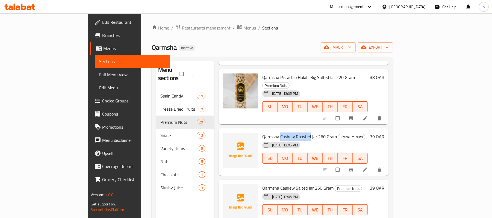
click at [265, 133] on span "Qarmsha Cashew Roasted Jar 260 Gram" at bounding box center [299, 137] width 75 height 8
click at [281, 133] on span "Qarmsha Cashew Roasted Jar 260 Gram" at bounding box center [299, 137] width 75 height 8
copy span "Roasted"
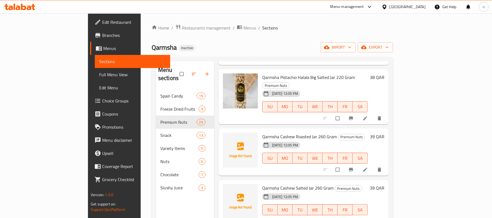
click at [267, 133] on span "Qarmsha Cashew Roasted Jar 260 Gram" at bounding box center [299, 137] width 75 height 8
drag, startPoint x: 267, startPoint y: 97, endPoint x: 263, endPoint y: 96, distance: 4.7
click at [267, 133] on span "Qarmsha Cashew Roasted Jar 260 Gram" at bounding box center [299, 137] width 75 height 8
copy span "Cashew"
click at [262, 133] on span "Qarmsha Cashew Roasted Jar 260 Gram" at bounding box center [299, 137] width 75 height 8
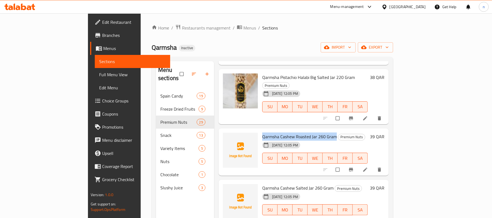
drag, startPoint x: 251, startPoint y: 97, endPoint x: 308, endPoint y: 97, distance: 56.6
click at [308, 133] on span "Qarmsha Cashew Roasted Jar 260 Gram" at bounding box center [299, 137] width 75 height 8
copy span "Qarmsha Cashew Roasted Jar 260 Gram"
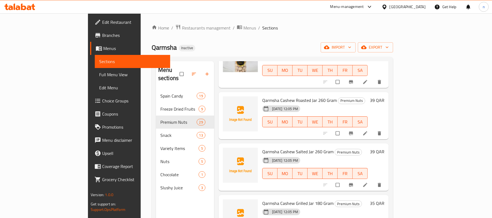
click at [263, 148] on span "Qarmsha Cashew Salted Jar 260 Gram" at bounding box center [297, 152] width 71 height 8
drag, startPoint x: 263, startPoint y: 113, endPoint x: 275, endPoint y: 111, distance: 12.2
click at [275, 148] on span "Qarmsha Cashew Salted Jar 260 Gram" at bounding box center [297, 152] width 71 height 8
copy span "Cashew Salted"
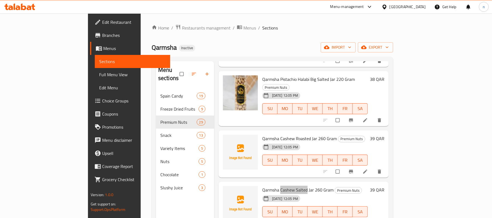
scroll to position [984, 0]
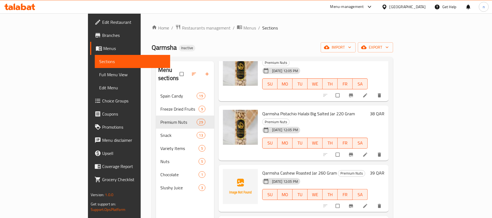
click at [267, 169] on span "Qarmsha Cashew Roasted Jar 260 Gram" at bounding box center [299, 173] width 75 height 8
drag, startPoint x: 267, startPoint y: 135, endPoint x: 280, endPoint y: 135, distance: 13.4
click at [280, 169] on span "Qarmsha Cashew Roasted Jar 260 Gram" at bounding box center [299, 173] width 75 height 8
copy span "Cashew Roasted"
click at [262, 169] on span "Qarmsha Cashew Roasted Jar 260 Gram" at bounding box center [299, 173] width 75 height 8
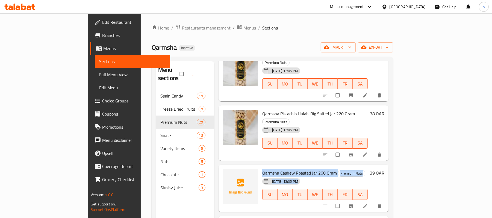
drag, startPoint x: 247, startPoint y: 133, endPoint x: 292, endPoint y: 139, distance: 45.2
click at [292, 167] on div "Qarmsha Cashew Roasted Jar 260 Gram Premium Nuts 01-10-2025 12:05 PM SU MO TU W…" at bounding box center [315, 188] width 110 height 43
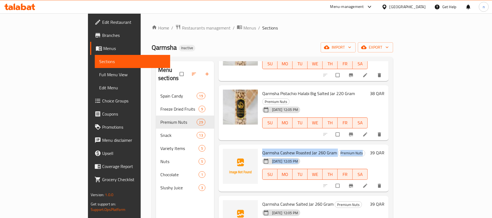
scroll to position [1021, 0]
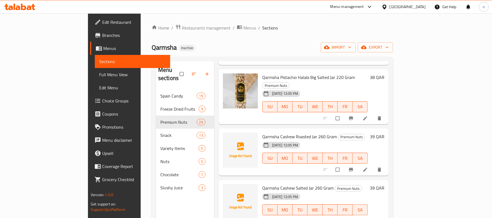
click at [262, 184] on span "Qarmsha Cashew Salted Jar 260 Gram" at bounding box center [297, 188] width 71 height 8
drag, startPoint x: 251, startPoint y: 149, endPoint x: 302, endPoint y: 148, distance: 51.7
click at [302, 184] on span "Qarmsha Cashew Salted Jar 260 Gram" at bounding box center [297, 188] width 71 height 8
copy span "Qarmsha Cashew Salted Jar 260 Gram"
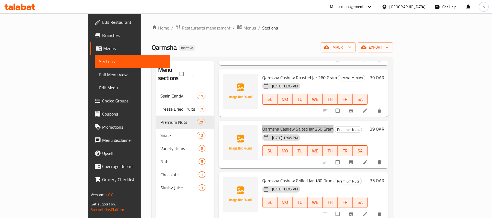
scroll to position [1094, 0]
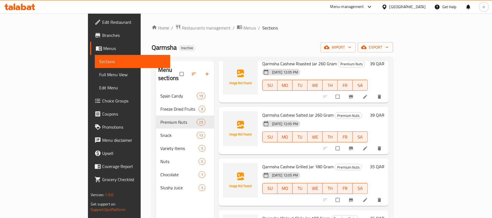
click at [266, 163] on span "Qarmsha Cashew Grilled Jar 180 Gram" at bounding box center [297, 167] width 71 height 8
drag, startPoint x: 266, startPoint y: 127, endPoint x: 278, endPoint y: 127, distance: 12.0
click at [278, 163] on span "Qarmsha Cashew Grilled Jar 180 Gram" at bounding box center [297, 167] width 71 height 8
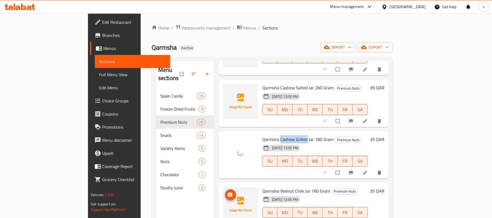
scroll to position [1130, 0]
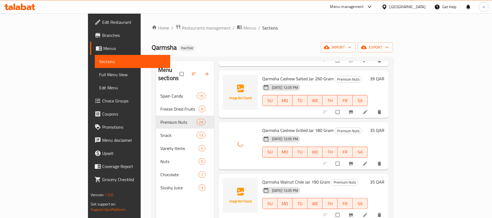
click at [265, 178] on span "Qarmsha Walnut Chile Jar 190 Gram" at bounding box center [296, 182] width 68 height 8
drag, startPoint x: 265, startPoint y: 142, endPoint x: 274, endPoint y: 140, distance: 9.0
click at [274, 178] on span "Qarmsha Walnut Chile Jar 190 Gram" at bounding box center [296, 182] width 68 height 8
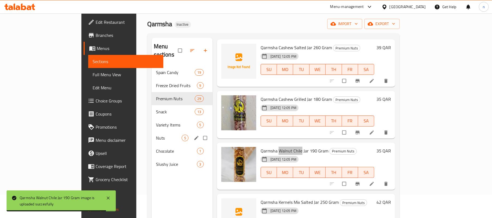
scroll to position [73, 0]
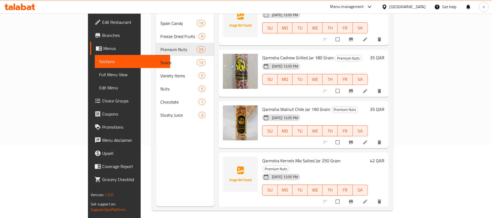
click at [263, 157] on span "Qarmsha Kernels Mix Salted Jar 250 Gram" at bounding box center [301, 161] width 78 height 8
click at [302, 157] on span "Qarmsha Kernels Mix Salted Jar 250 Gram" at bounding box center [301, 161] width 78 height 8
click at [295, 157] on span "Qarmsha Kernels Mix Salted Jar 250 Gram" at bounding box center [301, 161] width 78 height 8
click at [303, 157] on span "Qarmsha Kernels Mix Salted Jar 250 Gram" at bounding box center [301, 161] width 78 height 8
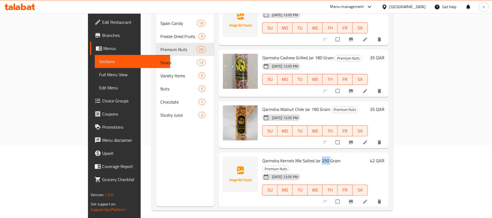
click at [303, 157] on span "Qarmsha Kernels Mix Salted Jar 250 Gram" at bounding box center [301, 161] width 78 height 8
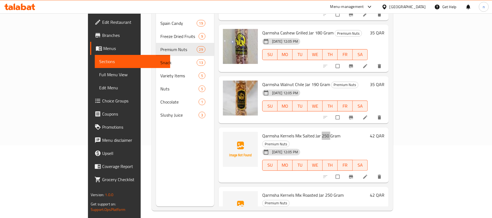
scroll to position [1166, 0]
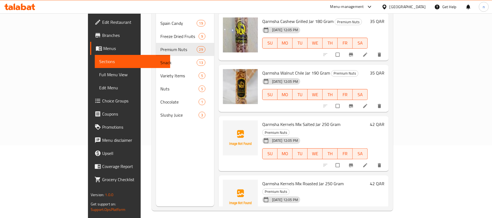
click at [276, 120] on span "Qarmsha Kernels Mix Salted Jar 250 Gram" at bounding box center [301, 124] width 78 height 8
drag, startPoint x: 276, startPoint y: 83, endPoint x: 281, endPoint y: 83, distance: 5.5
click at [281, 120] on span "Qarmsha Kernels Mix Salted Jar 250 Gram" at bounding box center [301, 124] width 78 height 8
click at [265, 120] on span "Qarmsha Kernels Mix Salted Jar 250 Gram" at bounding box center [301, 124] width 78 height 8
click at [264, 120] on span "Qarmsha Kernels Mix Salted Jar 250 Gram" at bounding box center [301, 124] width 78 height 8
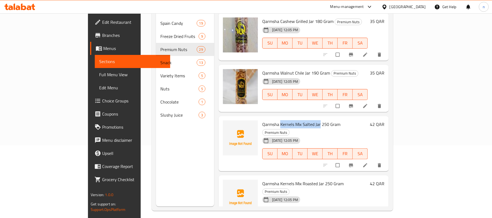
drag, startPoint x: 264, startPoint y: 87, endPoint x: 294, endPoint y: 87, distance: 30.4
click at [294, 120] on span "Qarmsha Kernels Mix Salted Jar 250 Gram" at bounding box center [301, 124] width 78 height 8
click at [262, 120] on span "Qarmsha Kernels Mix Salted Jar 250 Gram" at bounding box center [301, 124] width 78 height 8
drag, startPoint x: 246, startPoint y: 85, endPoint x: 293, endPoint y: 91, distance: 48.2
click at [310, 120] on span "Qarmsha Kernels Mix Salted Jar 250 Gram" at bounding box center [301, 124] width 78 height 8
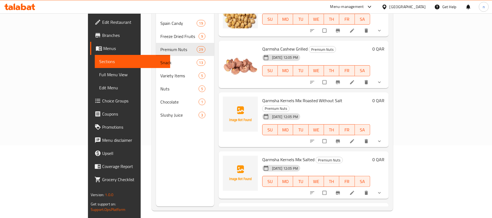
scroll to position [328, 0]
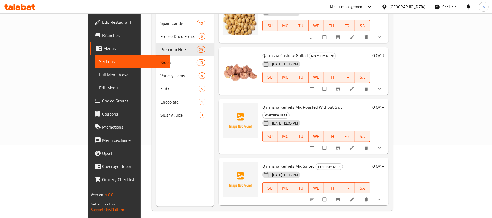
click at [262, 162] on span "Qarmsha Kernels Mix Salted" at bounding box center [288, 166] width 52 height 8
drag, startPoint x: 248, startPoint y: 149, endPoint x: 284, endPoint y: 151, distance: 36.1
click at [284, 162] on span "Qarmsha Kernels Mix Salted" at bounding box center [288, 166] width 52 height 8
click at [262, 103] on span "Qarmsha Kernels Mix Roasted Without Salt" at bounding box center [302, 107] width 80 height 8
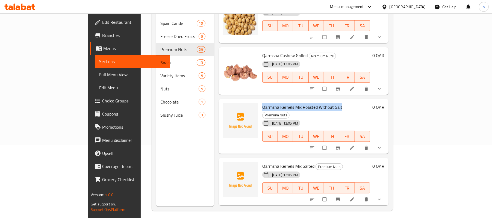
drag, startPoint x: 248, startPoint y: 98, endPoint x: 313, endPoint y: 101, distance: 64.6
click at [313, 103] on span "Qarmsha Kernels Mix Roasted Without Salt" at bounding box center [302, 107] width 80 height 8
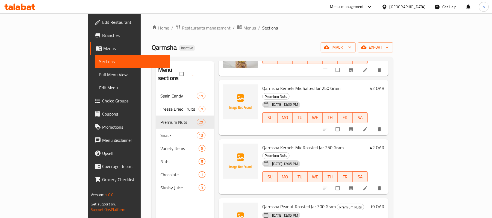
scroll to position [1276, 0]
click at [263, 202] on span "Qarmsha Peanut Roasted Jar 300 Gram" at bounding box center [299, 206] width 74 height 8
drag, startPoint x: 263, startPoint y: 152, endPoint x: 277, endPoint y: 152, distance: 14.2
click at [277, 202] on span "Qarmsha Peanut Roasted Jar 300 Gram" at bounding box center [299, 206] width 74 height 8
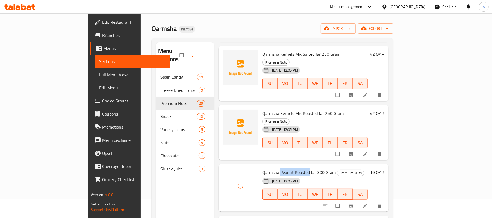
scroll to position [73, 0]
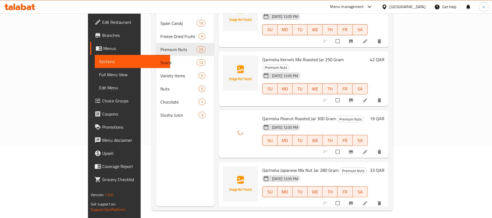
click at [265, 166] on span "Qarmsha Japanese Mix Nut Jar 280 Gram" at bounding box center [300, 170] width 76 height 8
drag, startPoint x: 265, startPoint y: 114, endPoint x: 278, endPoint y: 115, distance: 13.7
click at [278, 166] on span "Qarmsha Japanese Mix Nut Jar 280 Gram" at bounding box center [300, 170] width 76 height 8
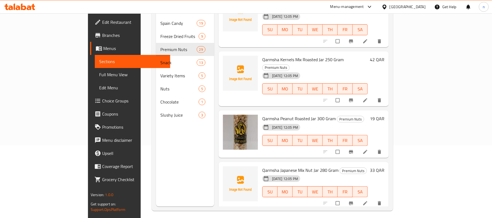
click at [301, 166] on span "Qarmsha Japanese Mix Nut Jar 280 Gram" at bounding box center [300, 170] width 76 height 8
click at [262, 166] on span "Qarmsha Japanese Mix Nut Jar 280 Gram" at bounding box center [300, 170] width 76 height 8
drag, startPoint x: 244, startPoint y: 115, endPoint x: 312, endPoint y: 115, distance: 67.5
click at [312, 166] on span "Qarmsha Japanese Mix Nut Jar 280 Gram" at bounding box center [300, 170] width 76 height 8
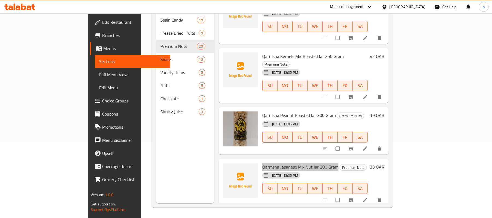
scroll to position [77, 0]
click at [262, 214] on span "Qarmsha Pecan Nuts Jar 220 Gram" at bounding box center [294, 218] width 65 height 8
drag, startPoint x: 251, startPoint y: 165, endPoint x: 261, endPoint y: 165, distance: 9.9
click at [262, 214] on span "Qarmsha Pecan Nuts Jar 220 Gram" at bounding box center [294, 218] width 65 height 8
click at [267, 214] on span "Qarmsha Pecan Nuts Jar 220 Gram" at bounding box center [294, 218] width 65 height 8
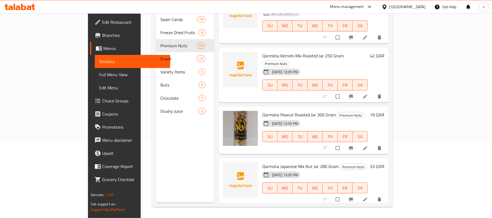
drag, startPoint x: 267, startPoint y: 164, endPoint x: 271, endPoint y: 165, distance: 3.6
click at [271, 214] on span "Qarmsha Pecan Nuts Jar 220 Gram" at bounding box center [294, 218] width 65 height 8
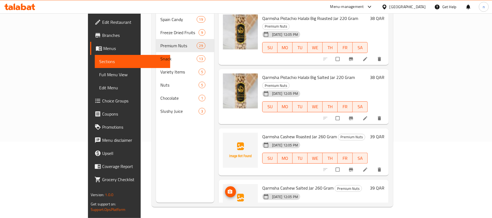
scroll to position [889, 0]
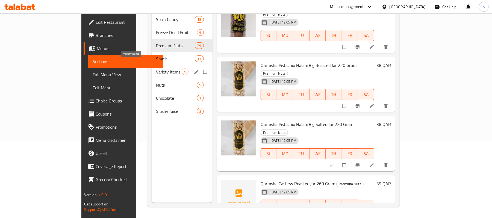
click at [156, 69] on span "Variety Items" at bounding box center [169, 72] width 26 height 7
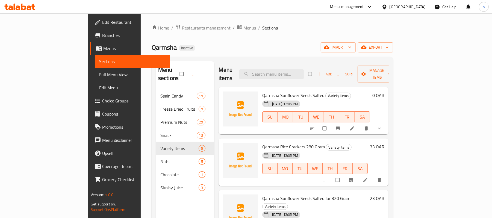
click at [269, 91] on span "Qarmsha Sunflower Seeds Salted" at bounding box center [293, 95] width 62 height 8
drag, startPoint x: 269, startPoint y: 87, endPoint x: 278, endPoint y: 90, distance: 9.9
click at [278, 90] on div "Qarmsha Sunflower Seeds Salted Variety Items 01-10-2025 12:05 PM SU MO TU WE TH…" at bounding box center [316, 110] width 112 height 43
click at [269, 91] on span "Qarmsha Sunflower Seeds Salted" at bounding box center [293, 95] width 62 height 8
drag, startPoint x: 269, startPoint y: 88, endPoint x: 281, endPoint y: 89, distance: 12.6
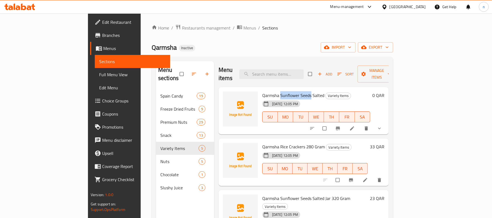
click at [281, 91] on span "Qarmsha Sunflower Seeds Salted" at bounding box center [293, 95] width 62 height 8
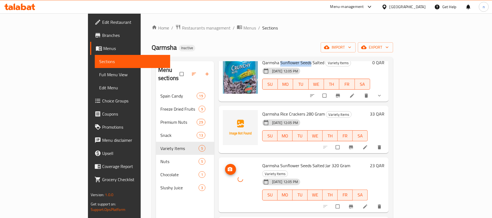
scroll to position [17, 0]
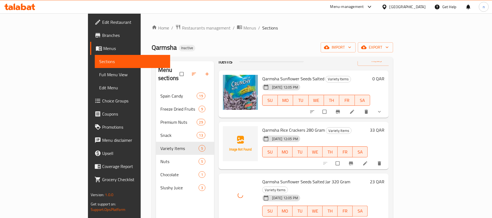
click at [266, 126] on span "Qarmsha Rice Crackers 280 Gram" at bounding box center [293, 130] width 63 height 8
click at [262, 126] on span "Qarmsha Rice Crackers 280 Gram" at bounding box center [293, 130] width 63 height 8
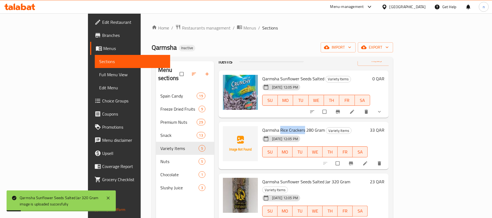
drag, startPoint x: 261, startPoint y: 121, endPoint x: 270, endPoint y: 122, distance: 9.7
click at [270, 126] on span "Qarmsha Rice Crackers 280 Gram" at bounding box center [293, 130] width 63 height 8
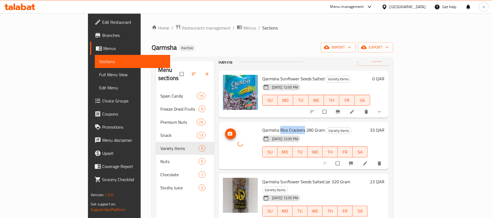
scroll to position [53, 0]
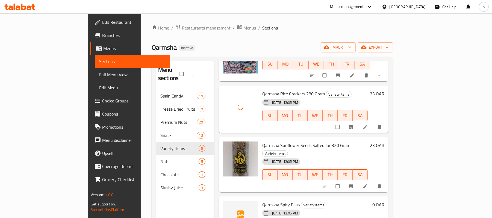
click at [262, 201] on span "Qarmsha Spicy Peas" at bounding box center [280, 205] width 37 height 8
drag, startPoint x: 261, startPoint y: 188, endPoint x: 270, endPoint y: 188, distance: 9.3
click at [270, 201] on span "Qarmsha Spicy Peas" at bounding box center [280, 205] width 37 height 8
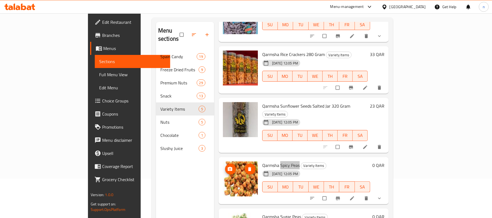
scroll to position [77, 0]
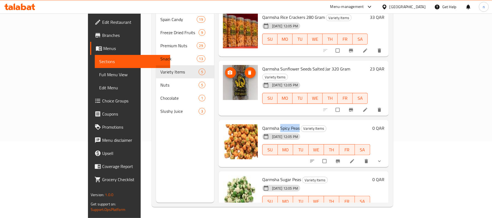
click at [225, 78] on img at bounding box center [240, 82] width 35 height 35
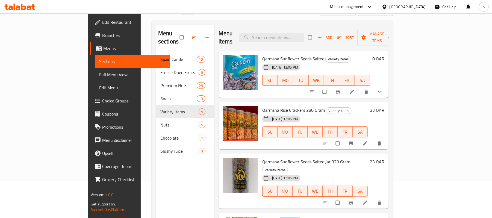
scroll to position [0, 0]
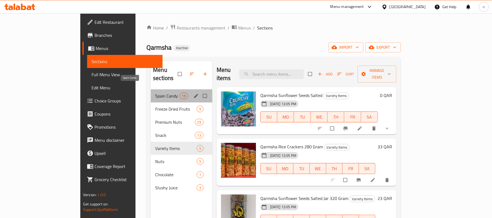
click at [155, 93] on span "Spain Candy" at bounding box center [167, 96] width 24 height 7
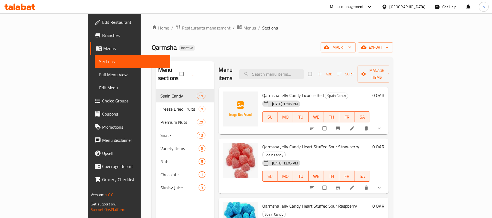
click at [285, 91] on span "Qarmsha Jelly Candy Licorice Red" at bounding box center [293, 95] width 62 height 8
click at [262, 91] on span "Qarmsha Jelly Candy Licorice Red" at bounding box center [293, 95] width 62 height 8
drag, startPoint x: 262, startPoint y: 87, endPoint x: 298, endPoint y: 88, distance: 36.1
click at [298, 91] on span "Qarmsha Jelly Candy Licorice Red" at bounding box center [293, 95] width 62 height 8
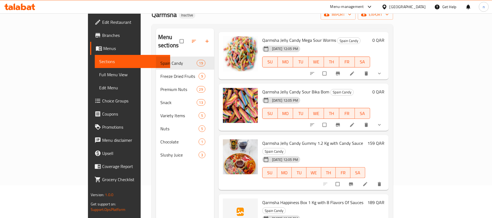
scroll to position [73, 0]
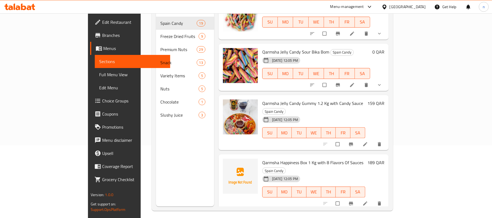
click at [269, 159] on span "Qarmsha Happiness Box 1 Kg with 8 Flavors Of Sauces" at bounding box center [312, 163] width 101 height 8
click at [262, 159] on span "Qarmsha Happiness Box 1 Kg with 8 Flavors Of Sauces" at bounding box center [312, 163] width 101 height 8
drag, startPoint x: 246, startPoint y: 117, endPoint x: 283, endPoint y: 116, distance: 36.9
click at [283, 159] on span "Qarmsha Happiness Box 1 Kg with 8 Flavors Of Sauces" at bounding box center [312, 163] width 101 height 8
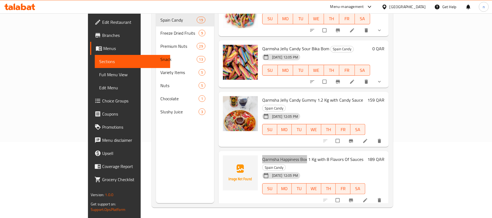
scroll to position [77, 0]
click at [262, 214] on span "Qarmsha Mixed Candy Box 4 Flavors With Sauces" at bounding box center [307, 218] width 91 height 8
drag, startPoint x: 248, startPoint y: 163, endPoint x: 285, endPoint y: 161, distance: 36.4
click at [285, 214] on span "Qarmsha Mixed Candy Box 4 Flavors With Sauces" at bounding box center [307, 218] width 91 height 8
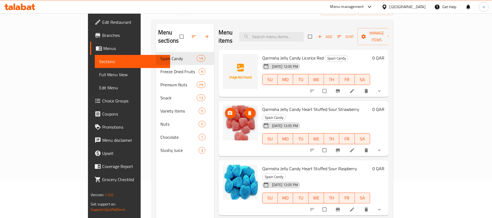
scroll to position [0, 0]
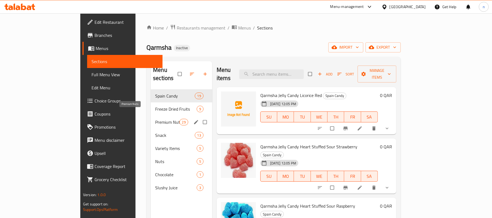
drag, startPoint x: 119, startPoint y: 114, endPoint x: 195, endPoint y: 127, distance: 77.1
click at [155, 119] on span "Premium Nuts" at bounding box center [167, 122] width 24 height 7
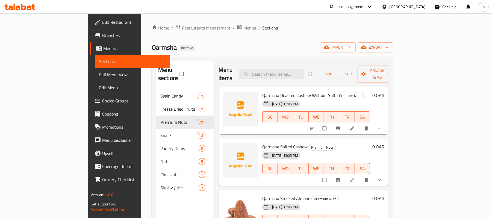
click at [265, 143] on span "Qarmsha Salted Cashew" at bounding box center [284, 147] width 45 height 8
click at [277, 143] on span "Qarmsha Salted Cashew" at bounding box center [284, 147] width 45 height 8
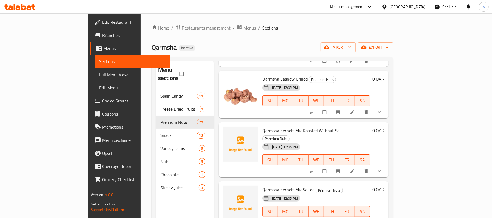
scroll to position [364, 0]
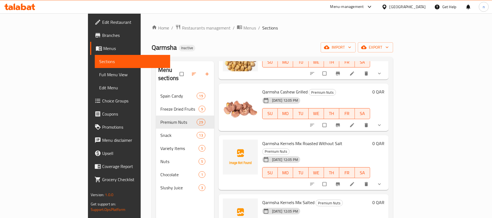
click at [265, 139] on span "Qarmsha Kernels Mix Roasted Without Salt" at bounding box center [302, 143] width 80 height 8
click at [277, 139] on span "Qarmsha Kernels Mix Roasted Without Salt" at bounding box center [302, 143] width 80 height 8
drag, startPoint x: 277, startPoint y: 135, endPoint x: 289, endPoint y: 135, distance: 12.6
click at [289, 139] on span "Qarmsha Kernels Mix Roasted Without Salt" at bounding box center [302, 143] width 80 height 8
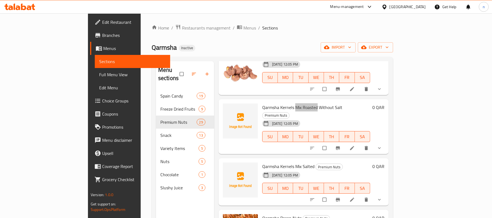
scroll to position [401, 0]
click at [276, 162] on span "Qarmsha Kernels Mix Salted" at bounding box center [288, 166] width 52 height 8
drag, startPoint x: 276, startPoint y: 151, endPoint x: 284, endPoint y: 151, distance: 8.2
click at [284, 162] on span "Qarmsha Kernels Mix Salted" at bounding box center [288, 166] width 52 height 8
click at [277, 103] on span "Qarmsha Kernels Mix Roasted Without Salt" at bounding box center [302, 107] width 80 height 8
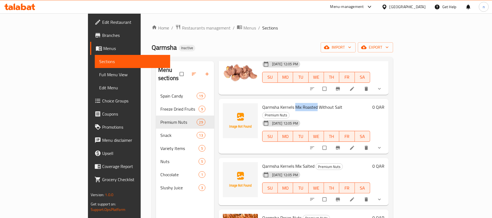
drag, startPoint x: 277, startPoint y: 99, endPoint x: 293, endPoint y: 99, distance: 16.4
click at [293, 103] on span "Qarmsha Kernels Mix Roasted Without Salt" at bounding box center [302, 107] width 80 height 8
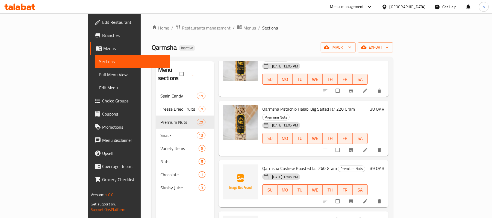
scroll to position [984, 0]
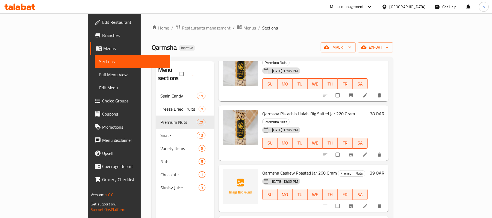
click at [267, 169] on span "Qarmsha Cashew Roasted Jar 260 Gram" at bounding box center [299, 173] width 75 height 8
click at [282, 169] on span "Qarmsha Cashew Roasted Jar 260 Gram" at bounding box center [299, 173] width 75 height 8
click at [263, 169] on span "Qarmsha Cashew Roasted Jar 260 Gram" at bounding box center [299, 173] width 75 height 8
drag, startPoint x: 263, startPoint y: 134, endPoint x: 278, endPoint y: 129, distance: 15.5
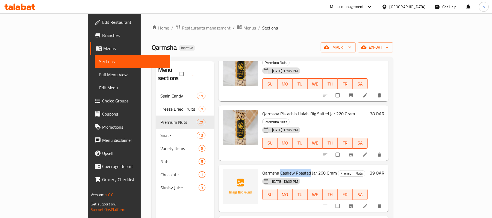
click at [278, 167] on div "Qarmsha Cashew Roasted Jar 260 Gram Premium Nuts 01-10-2025 12:05 PM SU MO TU W…" at bounding box center [315, 188] width 110 height 43
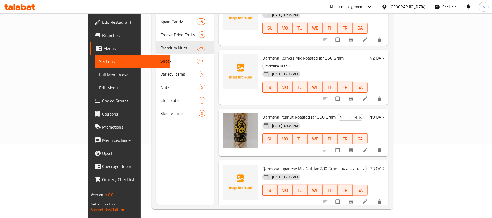
scroll to position [77, 0]
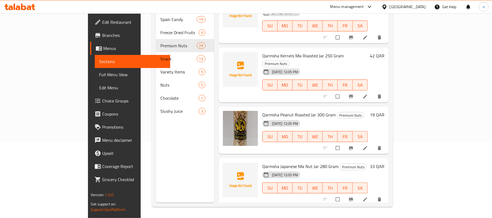
click at [266, 162] on span "Qarmsha Japanese Mix Nut Jar 280 Gram" at bounding box center [300, 166] width 76 height 8
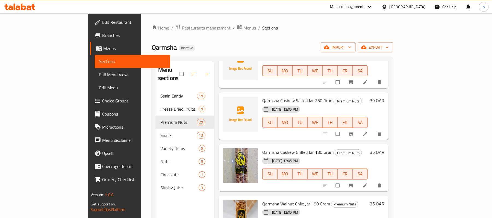
scroll to position [1072, 0]
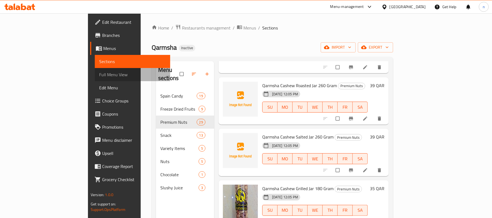
click at [95, 80] on link "Full Menu View" at bounding box center [132, 74] width 75 height 13
